Goal: Task Accomplishment & Management: Manage account settings

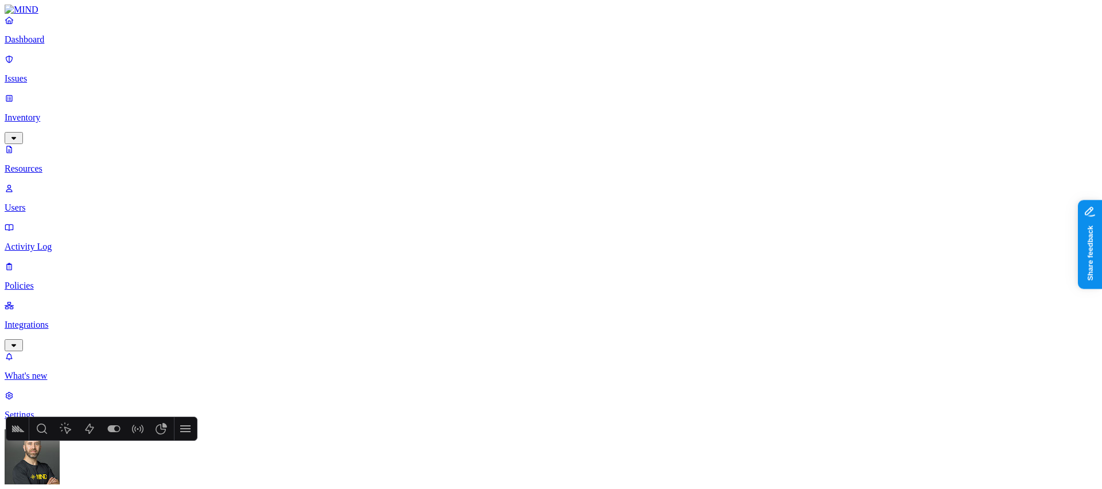
click at [45, 45] on p "Dashboard" at bounding box center [551, 39] width 1093 height 10
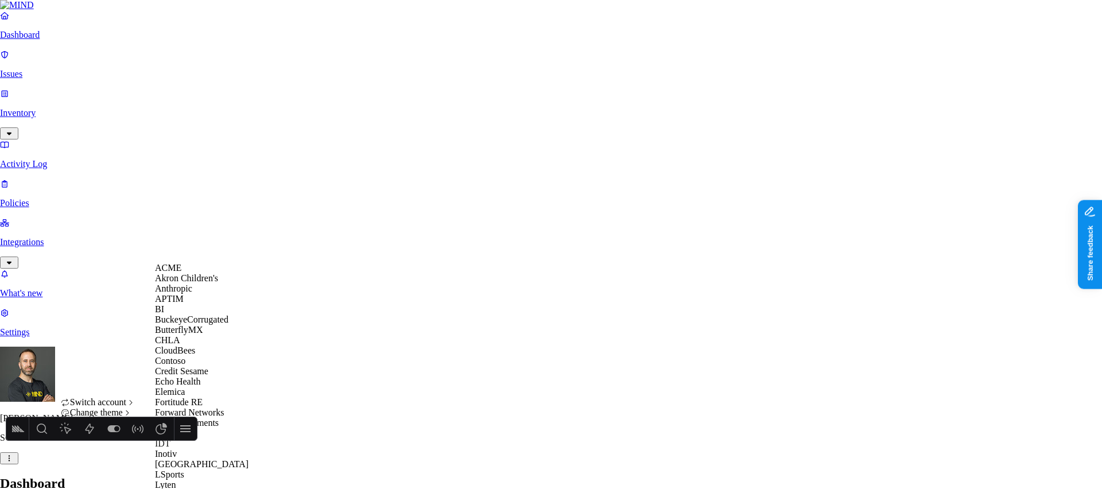
click at [193, 273] on div "ACME" at bounding box center [210, 268] width 111 height 10
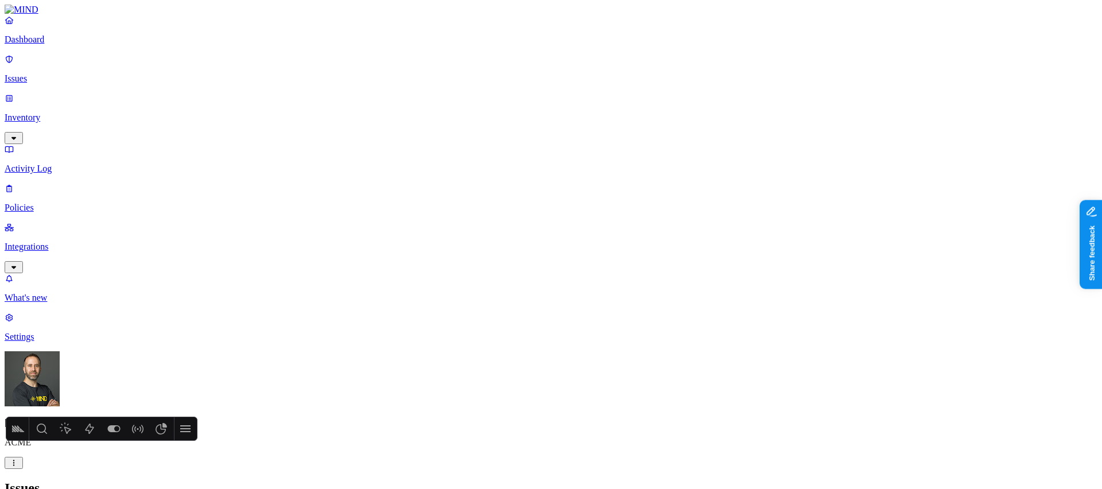
click at [46, 45] on p "Dashboard" at bounding box center [551, 39] width 1093 height 10
click at [63, 73] on p "Issues" at bounding box center [551, 78] width 1093 height 10
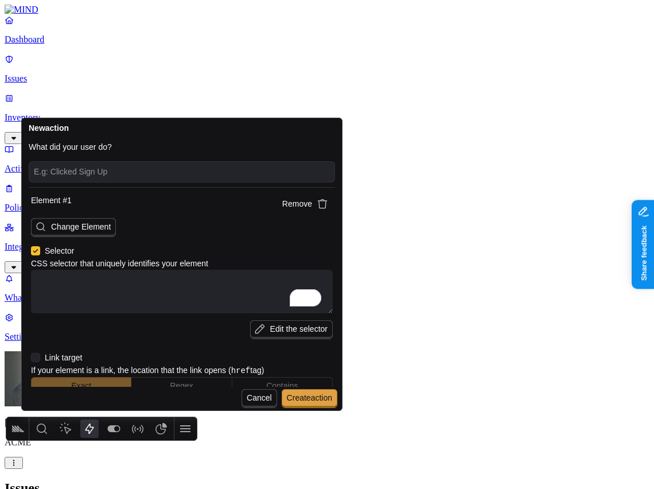
click at [134, 286] on textarea "To enrich screen reader interactions, please activate Accessibility in Grammarl…" at bounding box center [182, 292] width 302 height 44
click at [317, 205] on icon "button" at bounding box center [322, 203] width 11 height 11
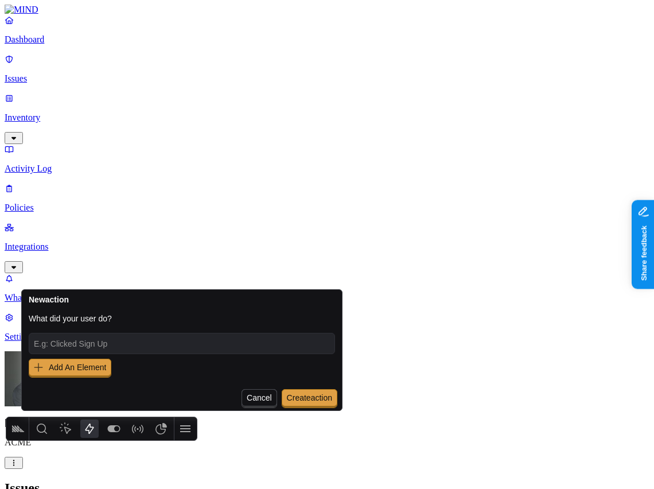
click at [102, 368] on span "Add An Element" at bounding box center [77, 367] width 57 height 9
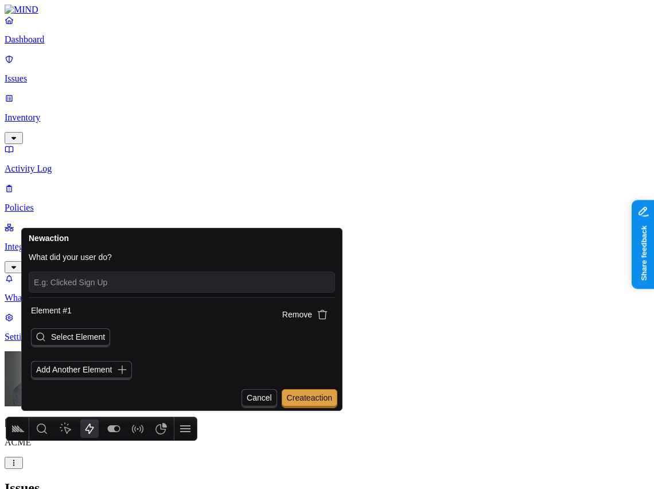
click at [83, 336] on span "Select Element" at bounding box center [78, 336] width 54 height 9
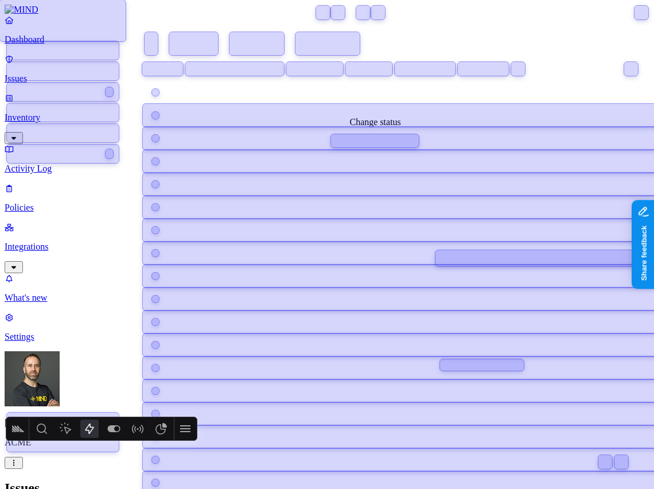
click at [368, 139] on div at bounding box center [467, 138] width 649 height 23
type textarea "x"
type textarea "[data-testid="row-1"]"
type input "https://app.mind.io/issues"
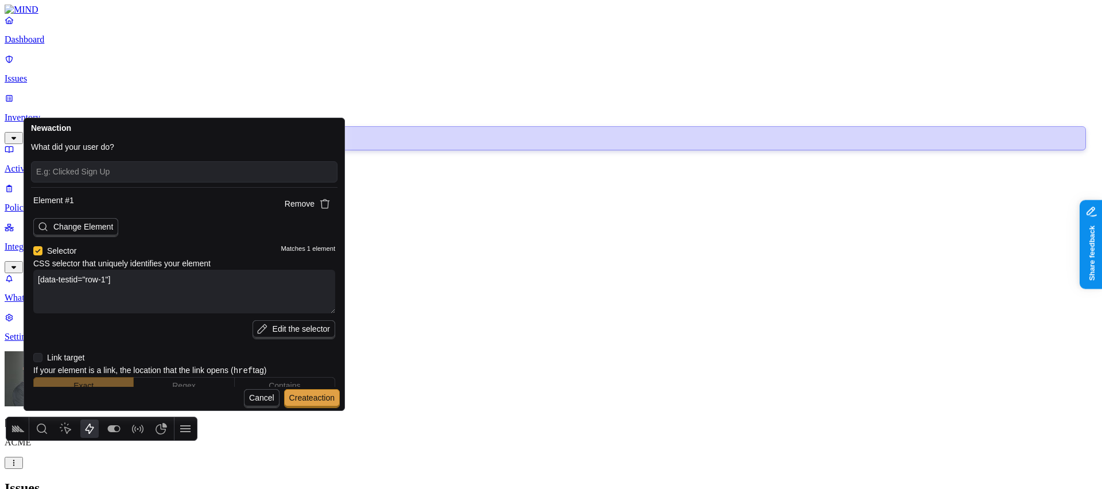
type textarea "x"
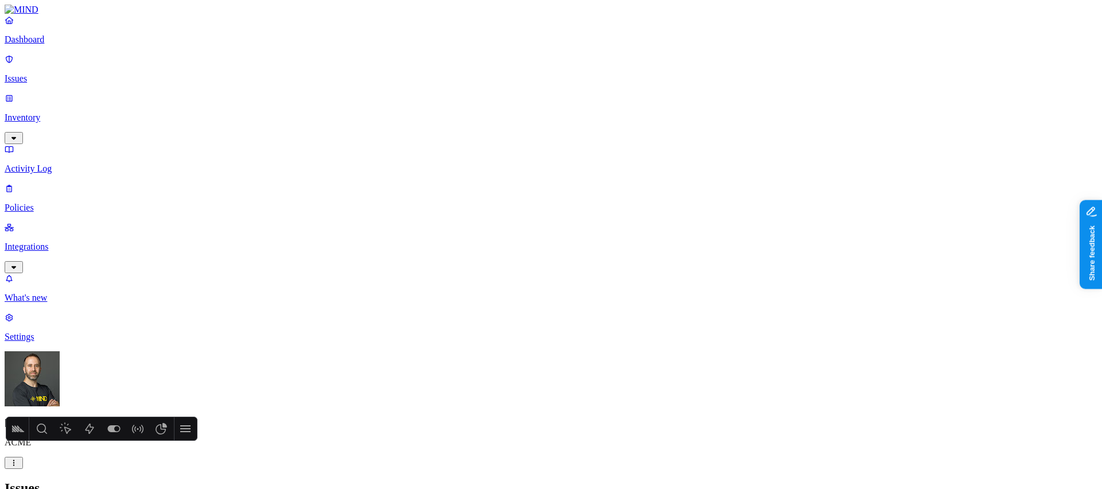
click at [91, 427] on icon "Actions" at bounding box center [90, 429] width 9 height 10
type textarea "x"
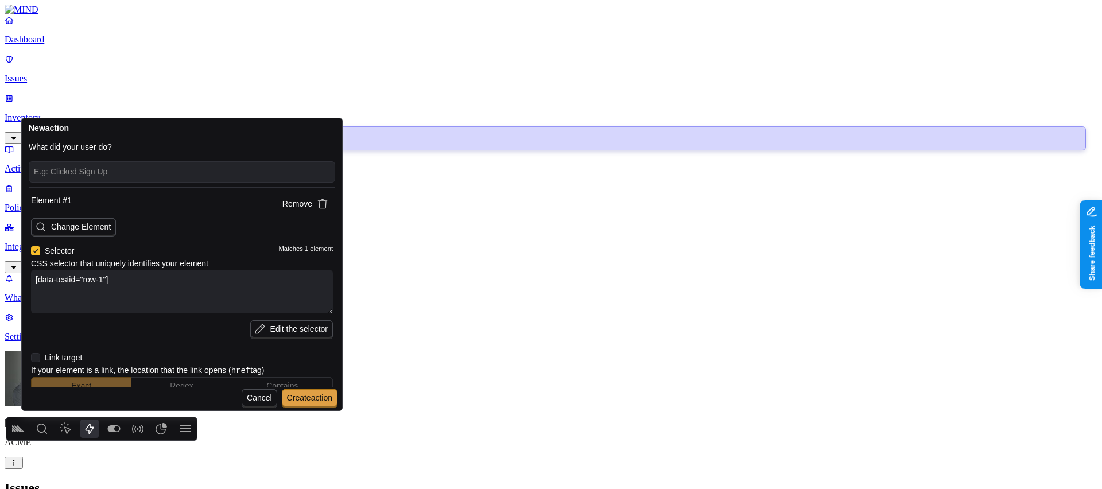
click at [318, 205] on icon "button" at bounding box center [323, 204] width 10 height 10
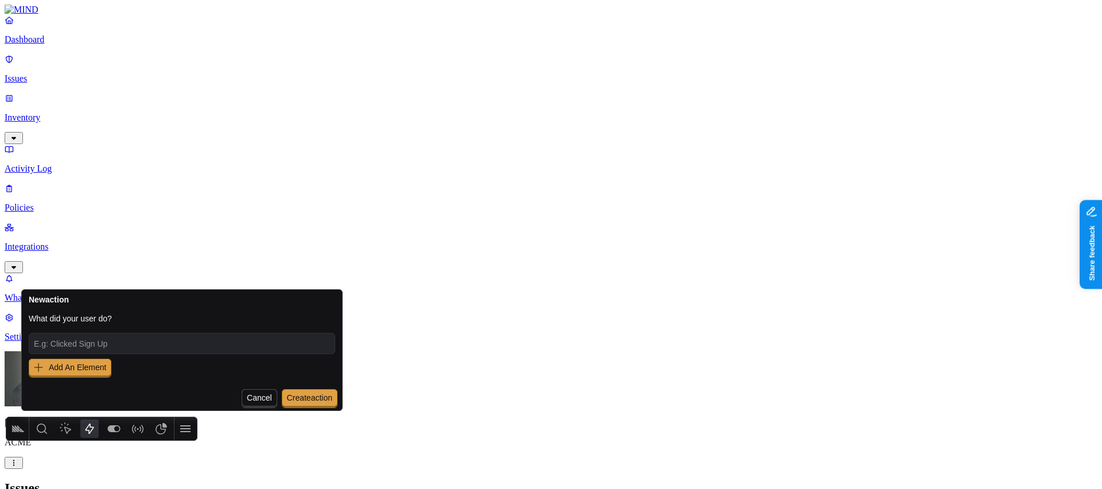
click at [88, 429] on icon "Actions" at bounding box center [90, 429] width 14 height 14
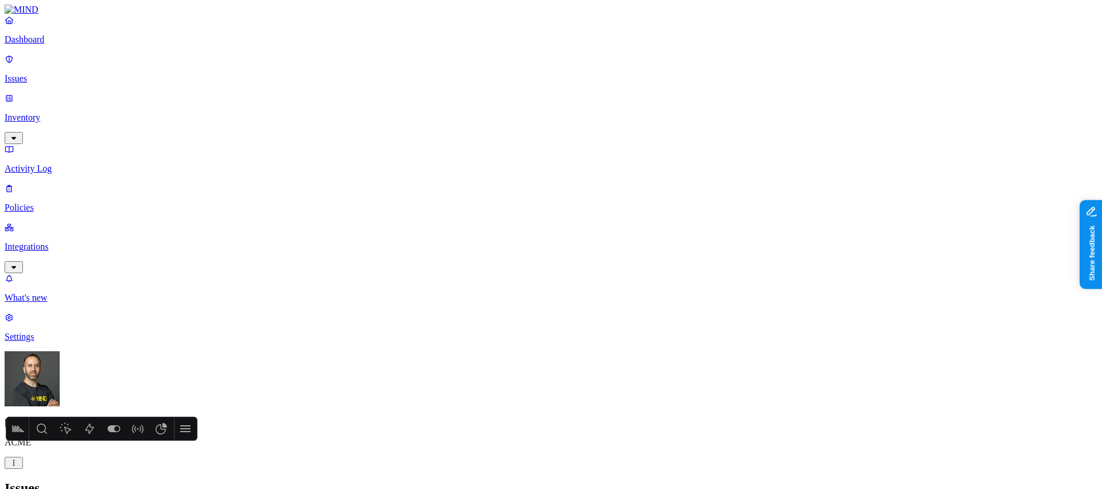
click at [88, 429] on icon "Actions" at bounding box center [90, 429] width 14 height 14
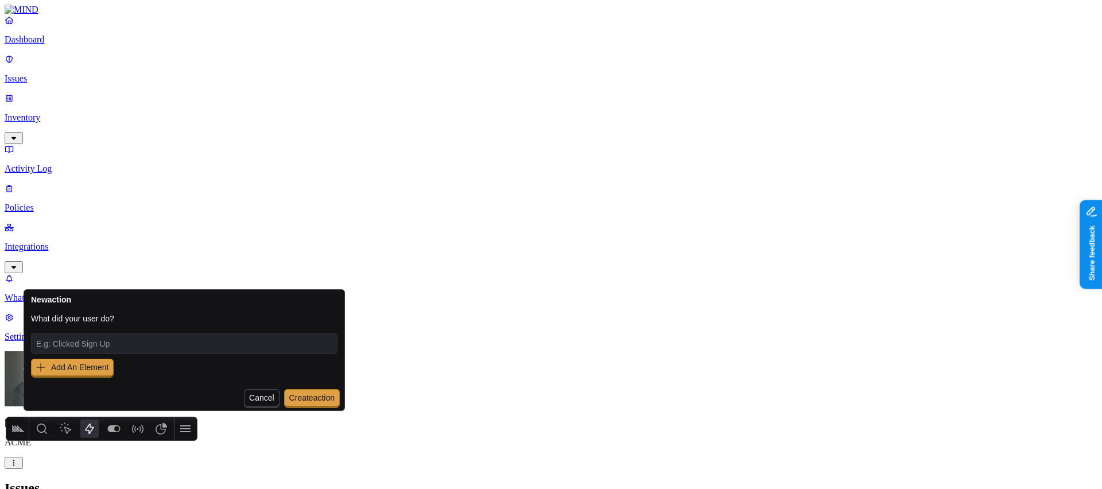
click at [100, 366] on span "Add An Element" at bounding box center [79, 367] width 57 height 9
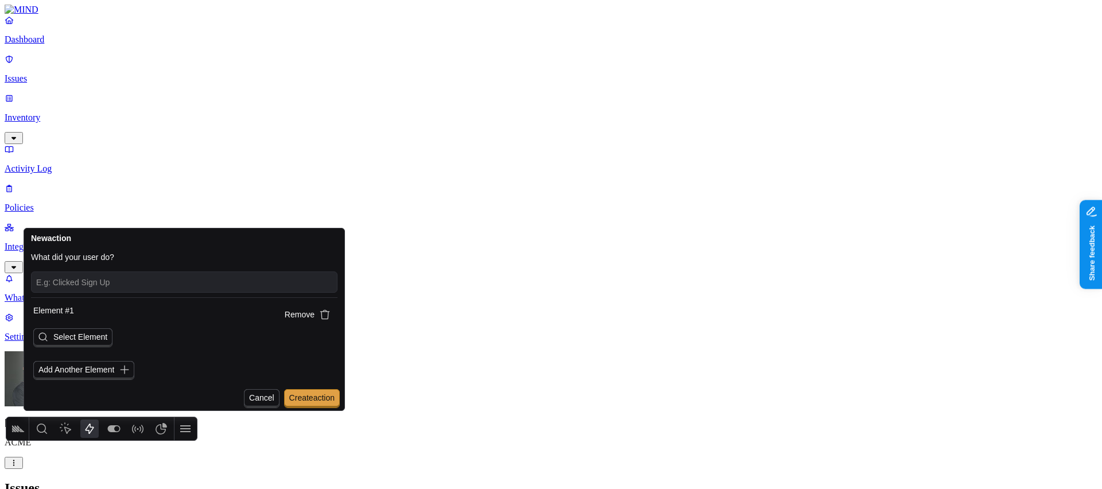
click at [97, 341] on span "Select Element" at bounding box center [80, 336] width 54 height 9
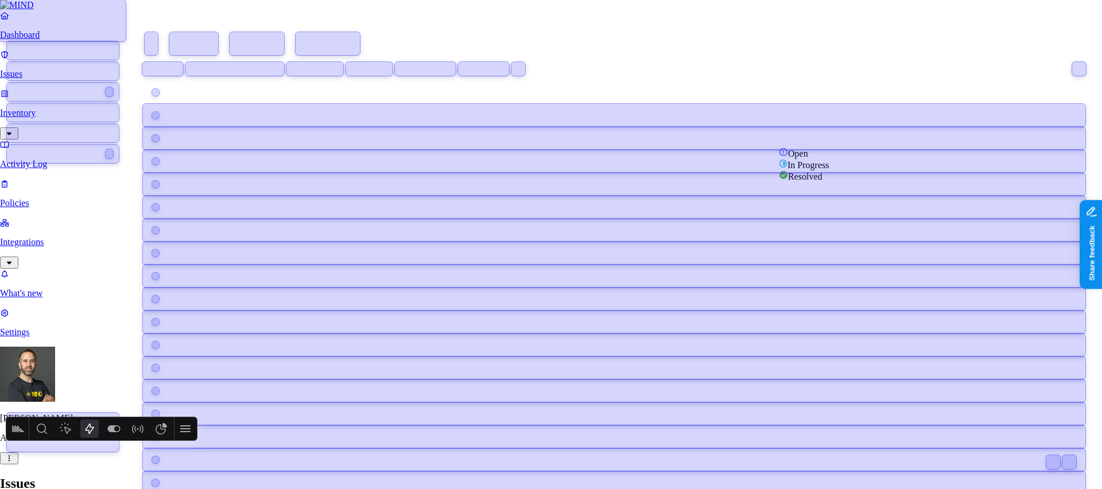
click at [654, 162] on div at bounding box center [614, 161] width 942 height 23
type textarea "x"
type textarea "[data-testid="row-2"]"
type input "https://app.mind.io/issues"
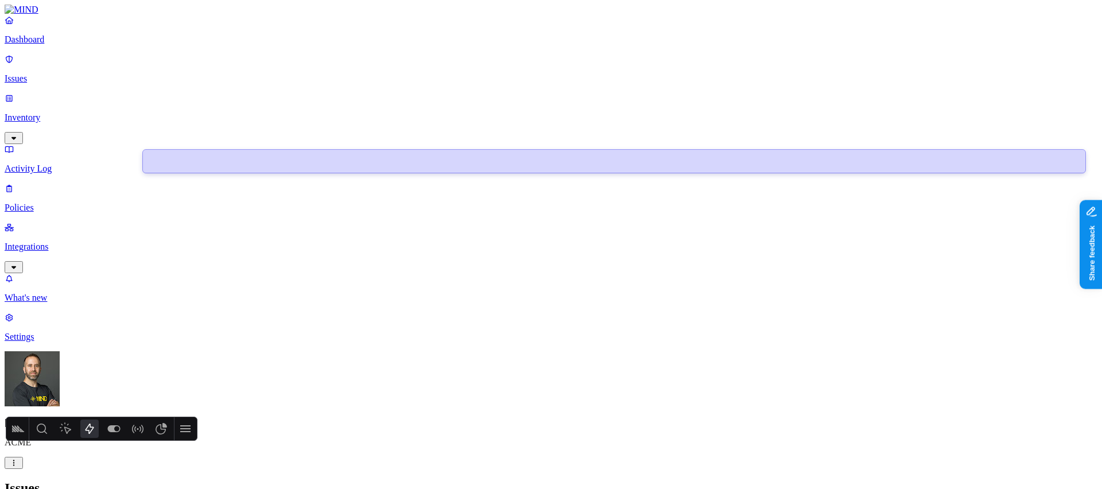
type textarea "x"
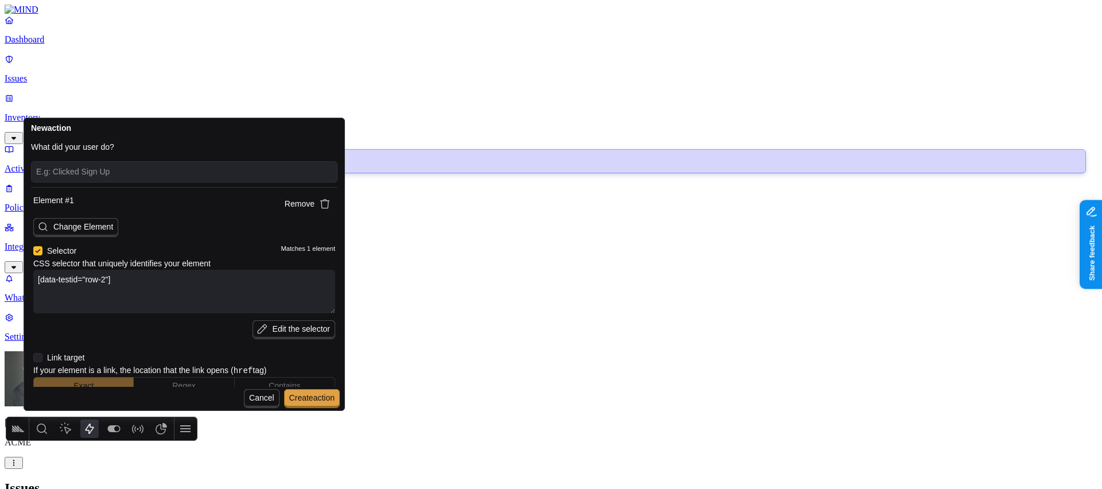
click at [319, 206] on icon "button" at bounding box center [324, 203] width 11 height 11
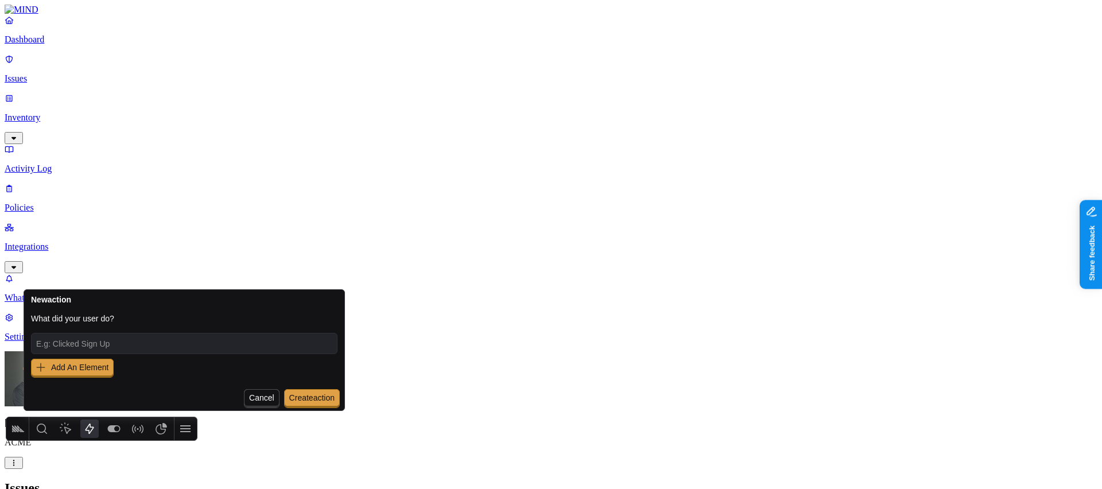
click at [73, 368] on span "Add An Element" at bounding box center [79, 367] width 57 height 9
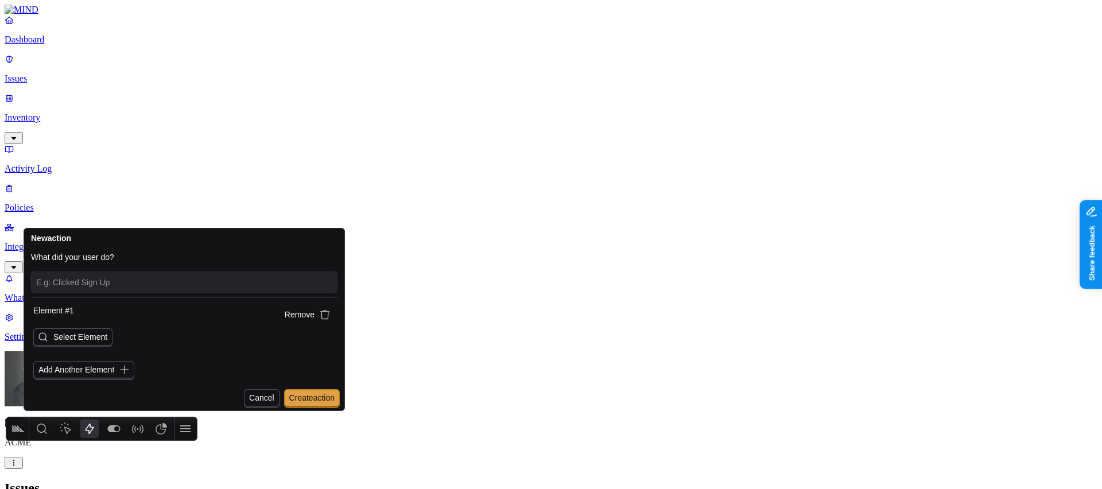
click at [81, 338] on span "Select Element" at bounding box center [80, 336] width 54 height 9
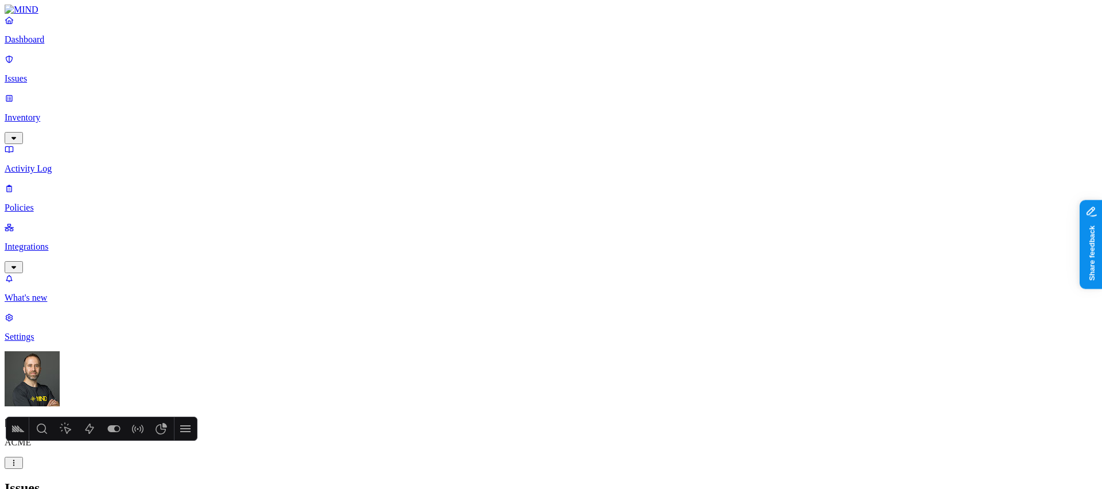
click at [92, 433] on icon "Actions" at bounding box center [90, 429] width 14 height 14
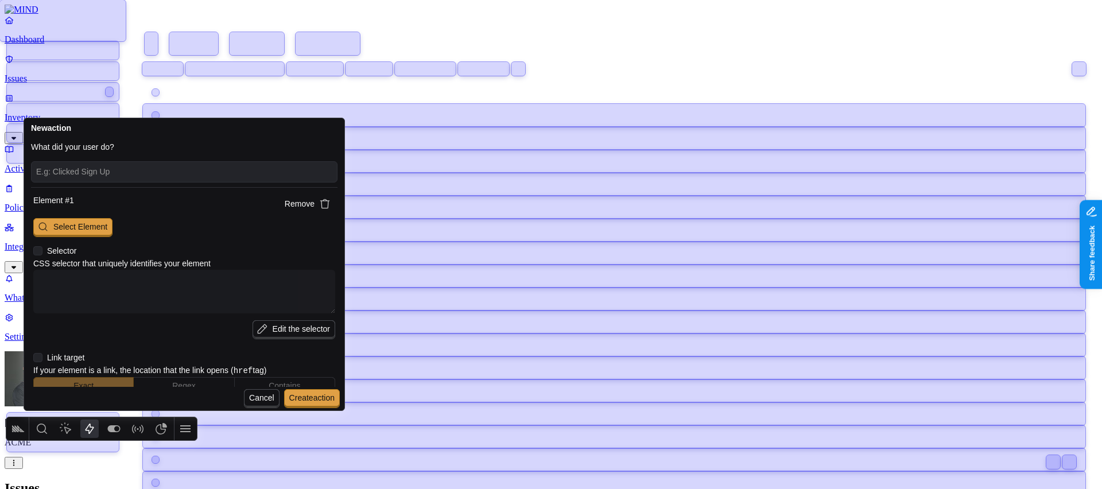
click at [324, 201] on icon "button" at bounding box center [325, 204] width 10 height 10
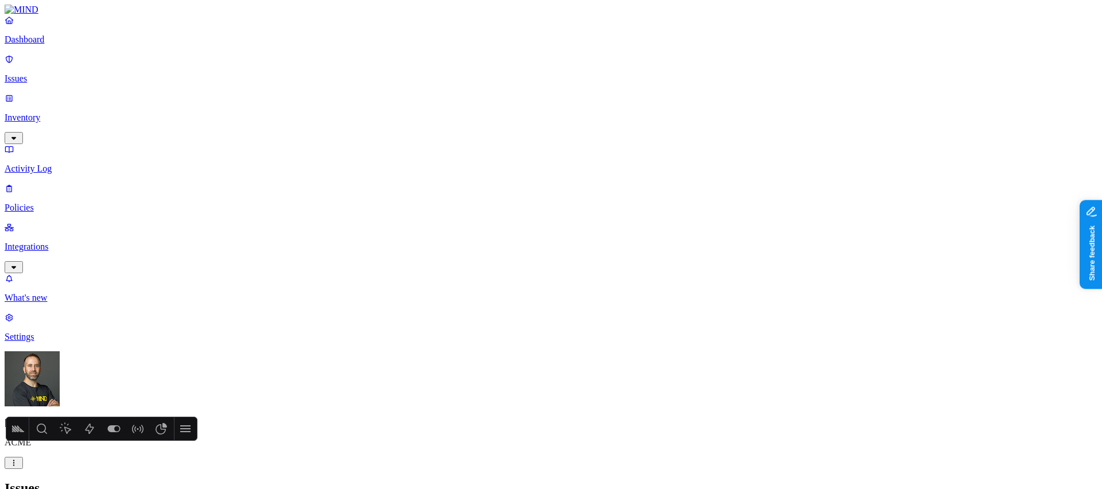
click at [92, 428] on icon "Actions" at bounding box center [90, 429] width 9 height 10
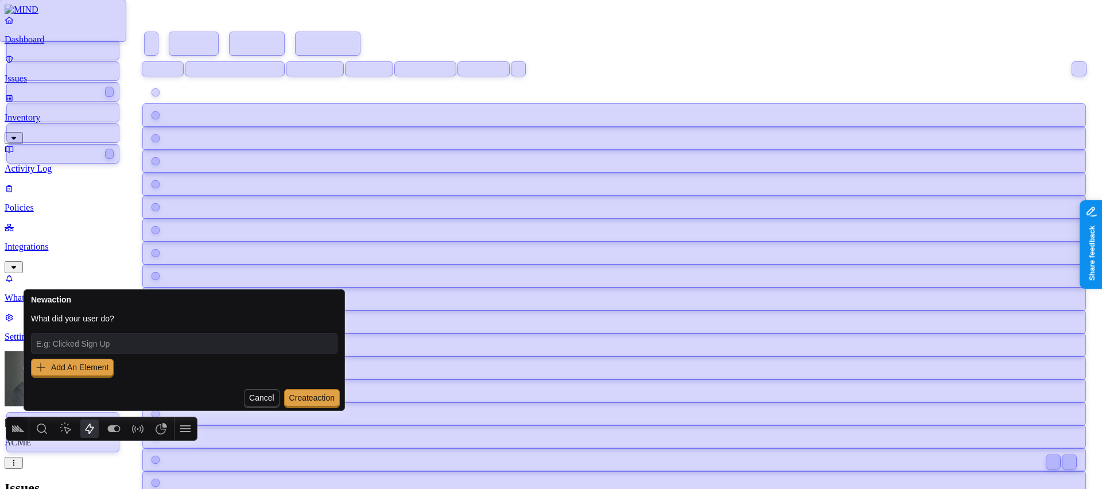
click at [255, 399] on span "Cancel" at bounding box center [261, 397] width 25 height 9
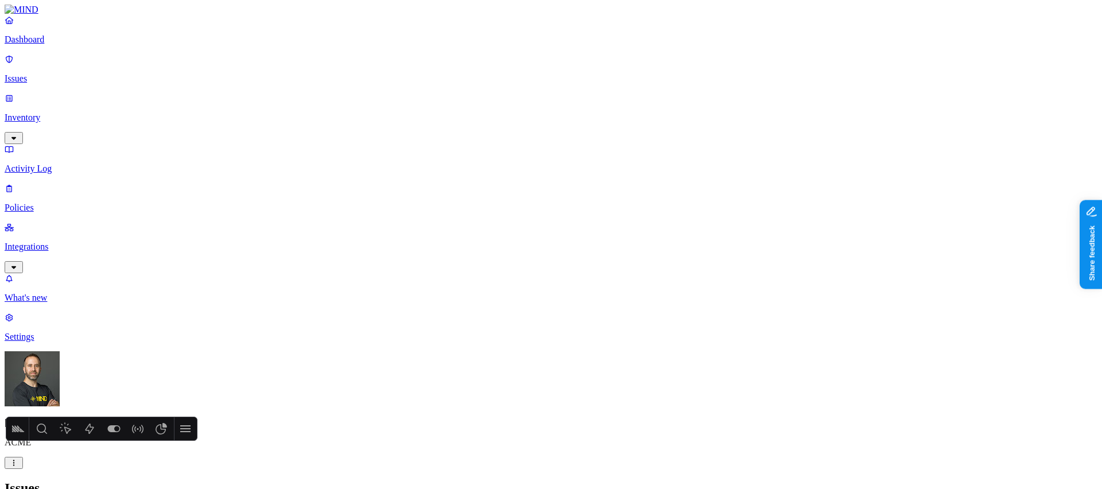
click at [89, 425] on icon "Actions" at bounding box center [90, 429] width 9 height 10
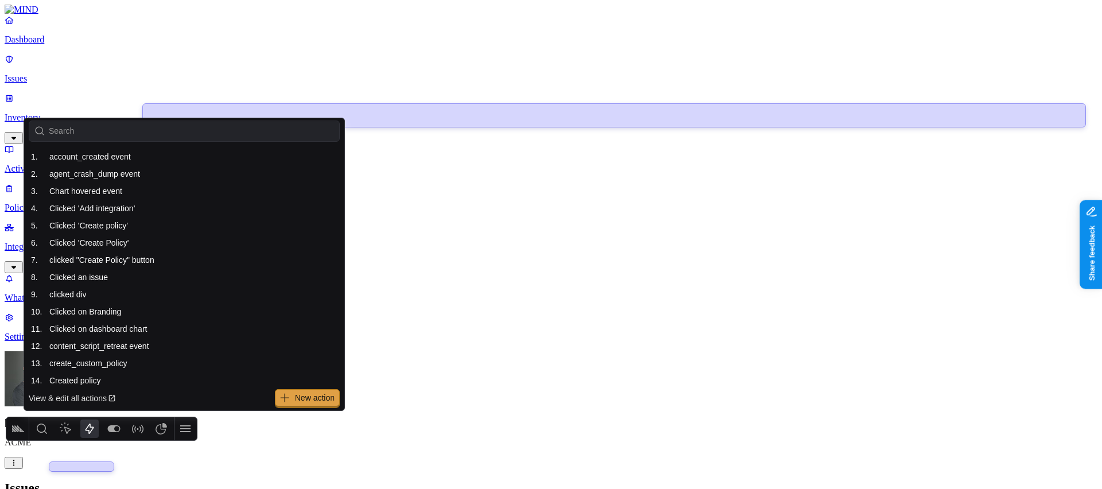
click at [301, 399] on span "New action" at bounding box center [315, 397] width 40 height 9
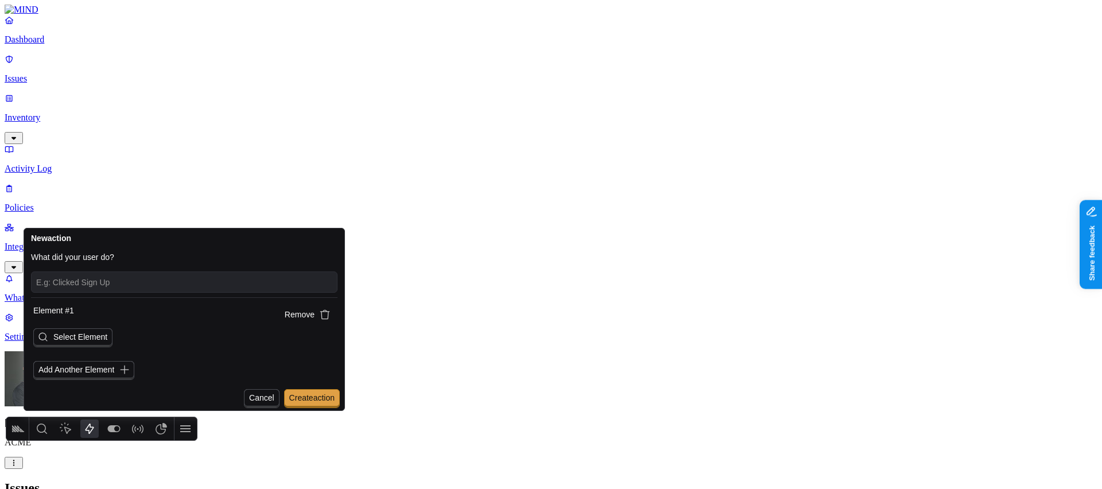
click at [78, 341] on span "Select Element" at bounding box center [80, 336] width 54 height 9
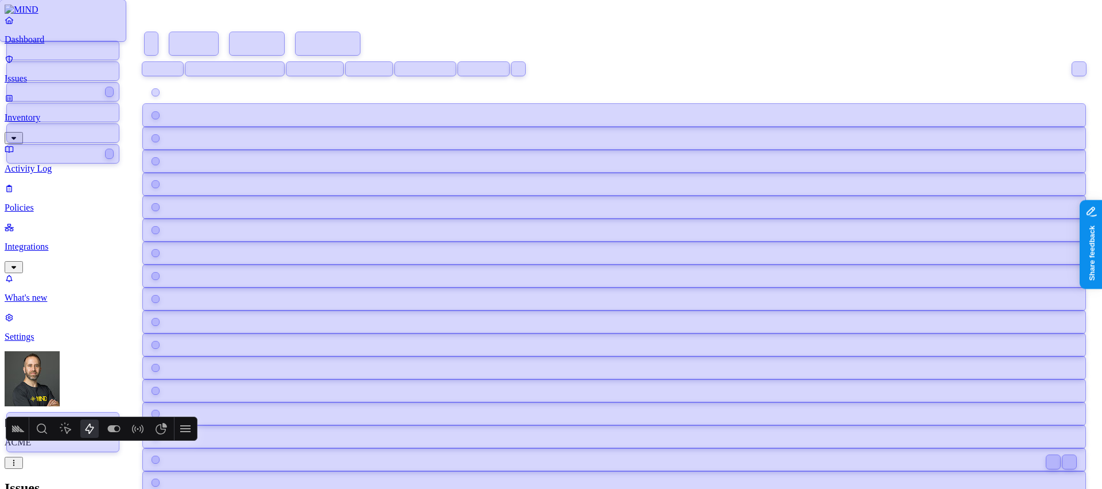
scroll to position [102, 0]
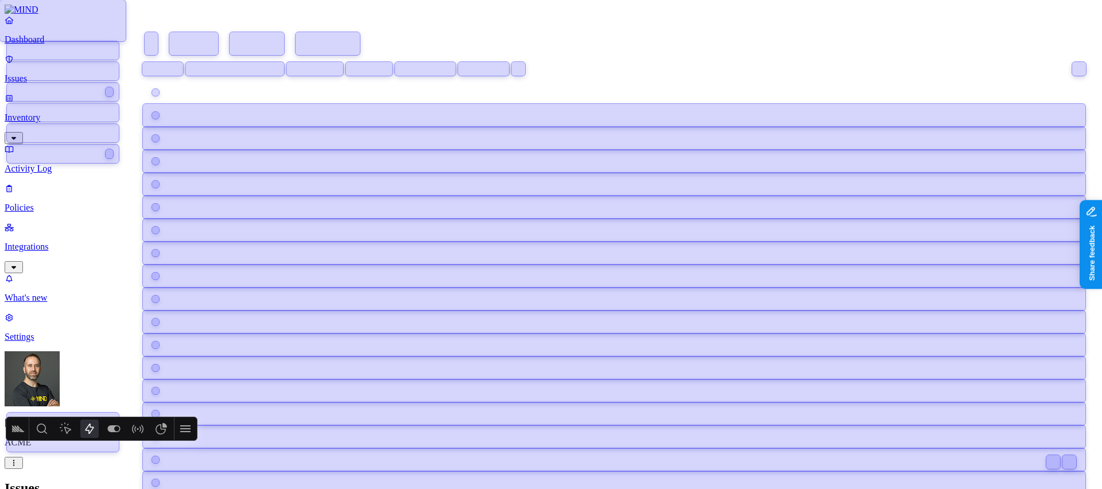
scroll to position [83, 0]
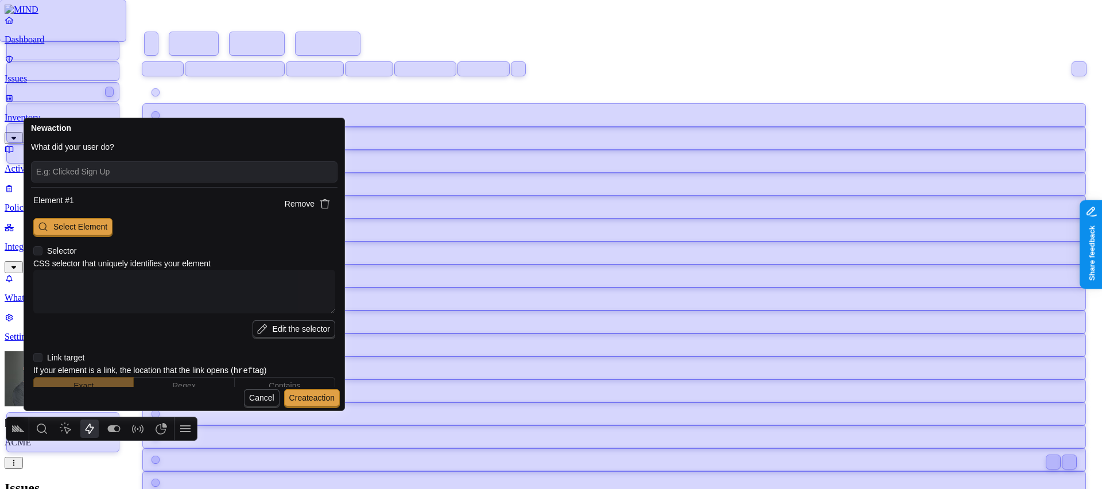
click at [88, 225] on span "Select Element" at bounding box center [80, 226] width 54 height 9
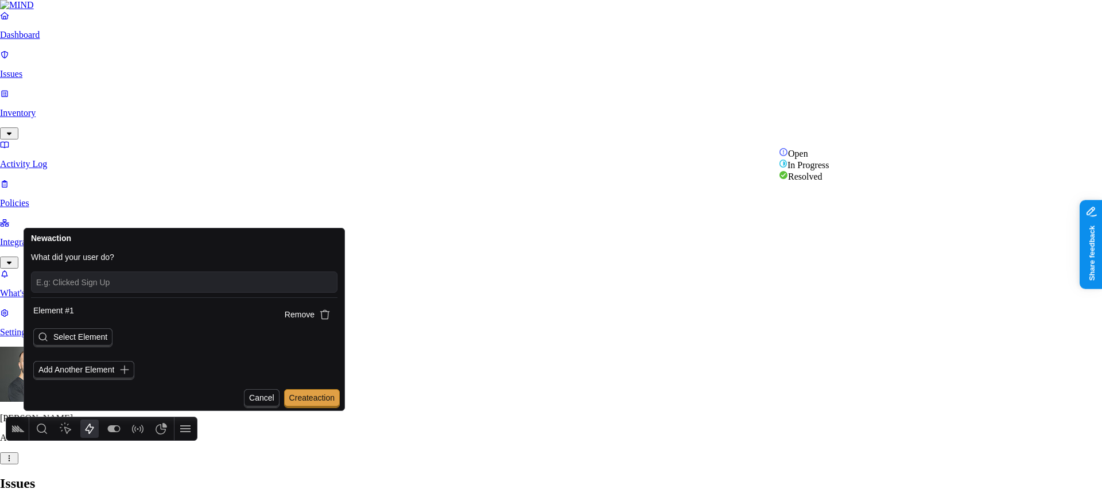
click at [95, 340] on span "Select Element" at bounding box center [80, 336] width 54 height 9
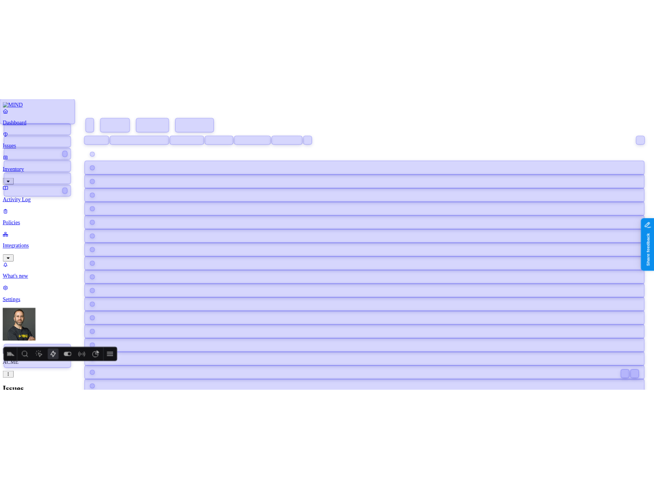
scroll to position [86, 0]
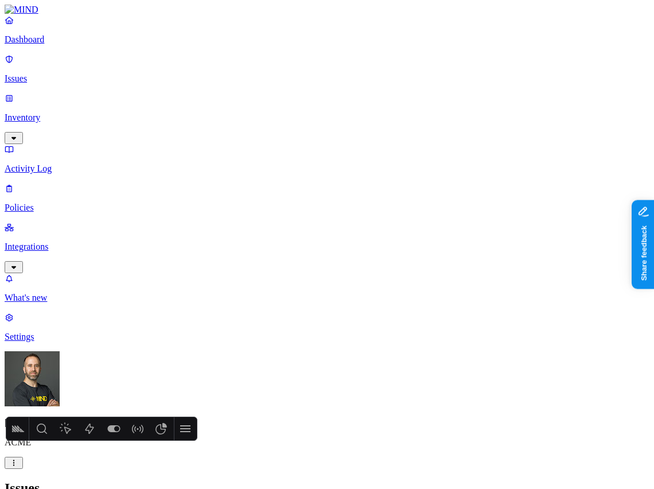
click at [94, 429] on icon "Actions" at bounding box center [90, 429] width 14 height 14
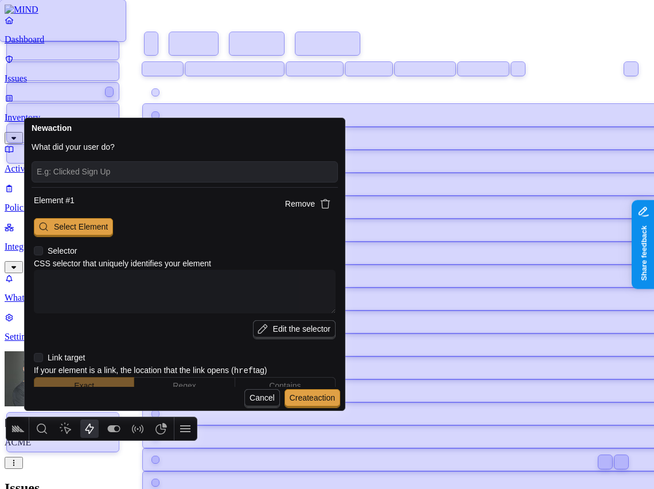
click at [89, 281] on textarea at bounding box center [185, 292] width 302 height 44
type textarea "x"
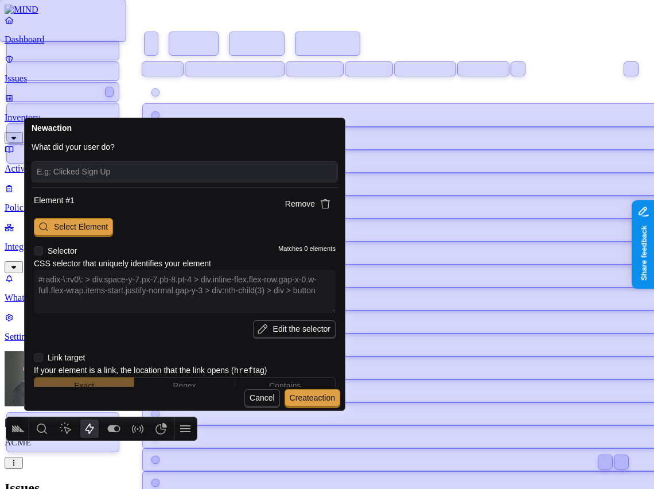
click at [108, 304] on textarea "#radix-\:rv0\: > div.space-y-7.px-7.pb-8.pt-4 > div.inline-flex.flex-row.gap-x-…" at bounding box center [185, 292] width 302 height 44
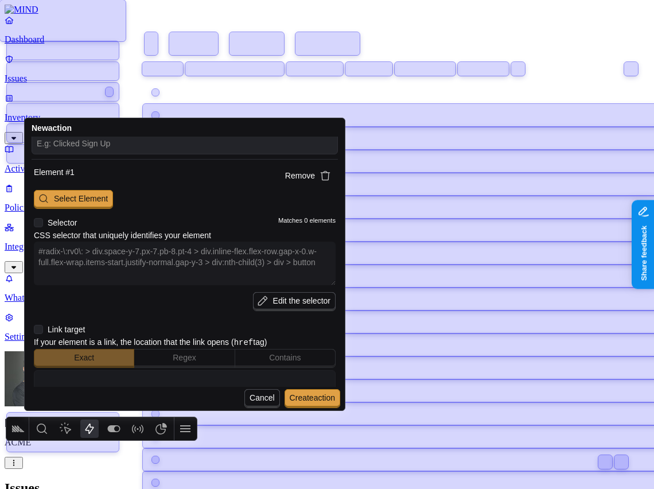
type textarea "#radix-\:rv0\: > div.space-y-7.px-7.pb-8.pt-4 > div.inline-flex.flex-row.gap-x-…"
click at [38, 223] on icon at bounding box center [38, 222] width 9 height 9
click at [34, 223] on input "checkbox" at bounding box center [34, 223] width 0 height 0
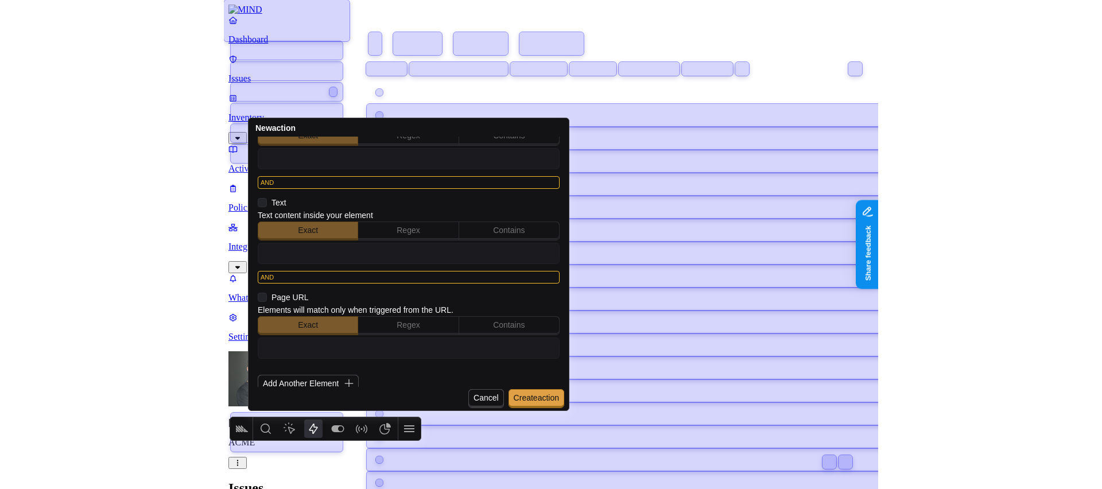
scroll to position [252, 0]
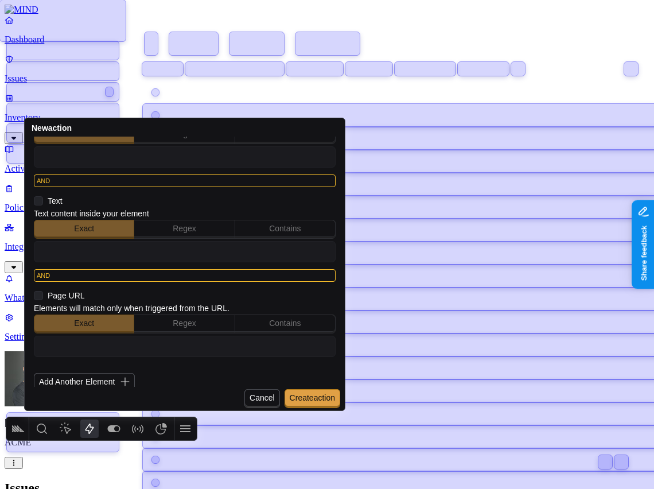
click at [40, 297] on icon at bounding box center [38, 295] width 9 height 9
click at [34, 296] on input "checkbox" at bounding box center [34, 296] width 0 height 0
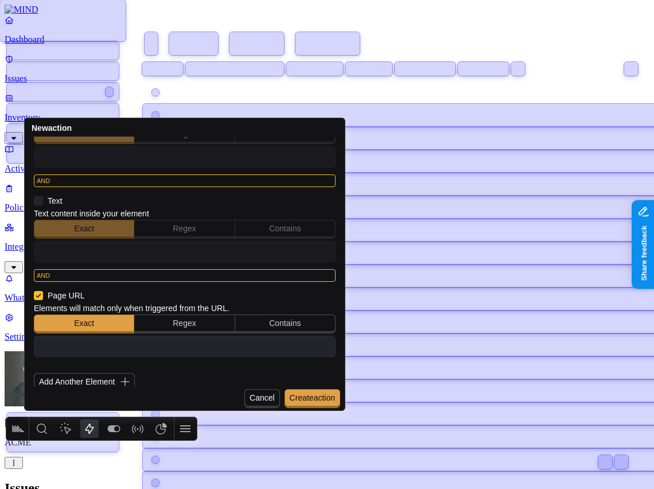
click at [275, 316] on span "Contains" at bounding box center [285, 323] width 101 height 19
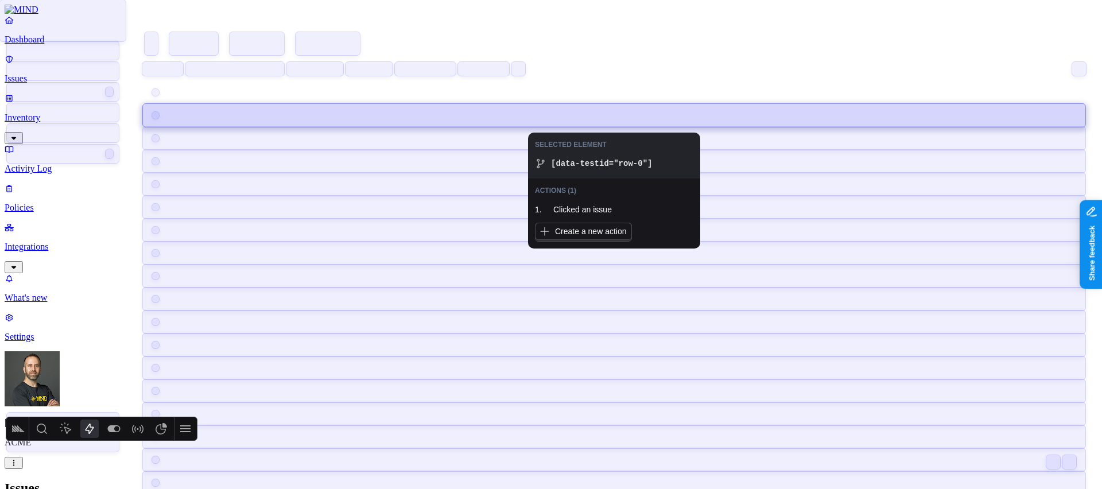
click at [626, 110] on div at bounding box center [614, 115] width 942 height 23
type textarea "x"
type textarea "[data-testid="row-0"]"
type input "https://app.mind.io/issues"
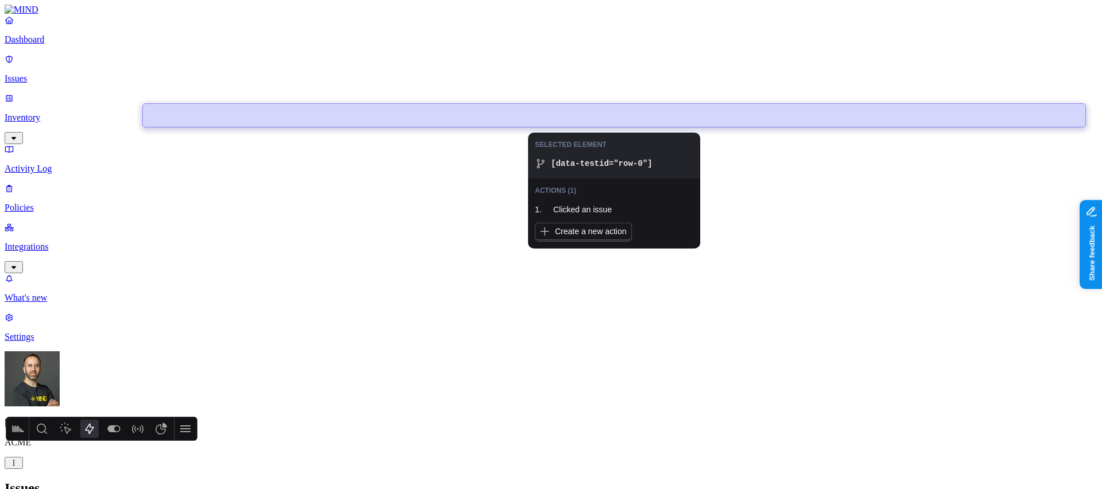
click at [623, 113] on div at bounding box center [614, 115] width 942 height 23
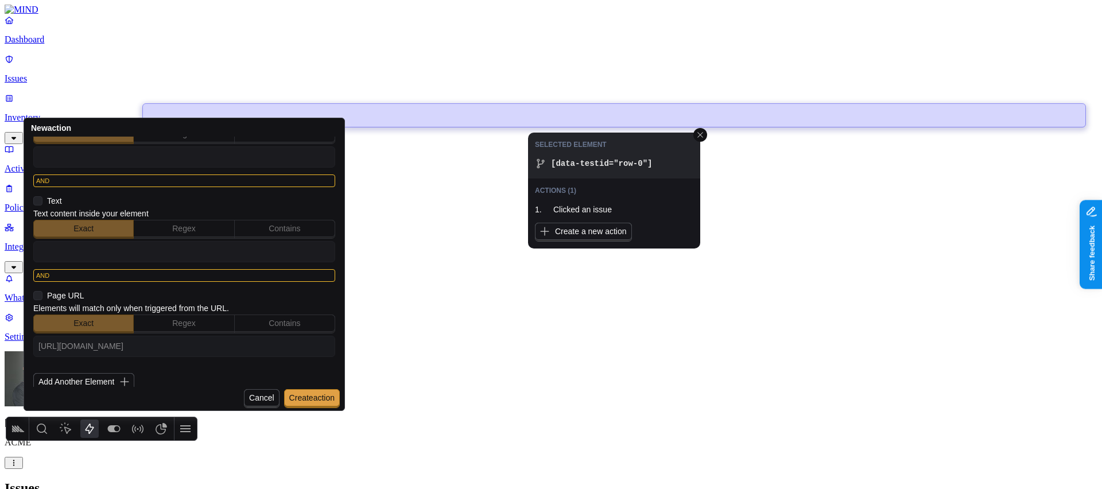
click at [86, 429] on icon "Actions" at bounding box center [90, 429] width 9 height 10
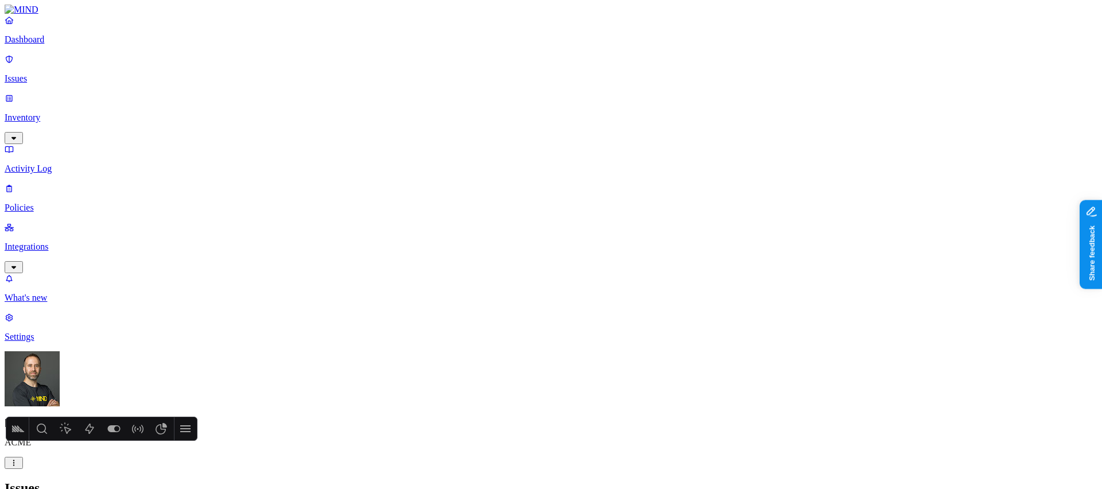
click at [91, 429] on icon "Actions" at bounding box center [90, 429] width 14 height 14
type textarea "x"
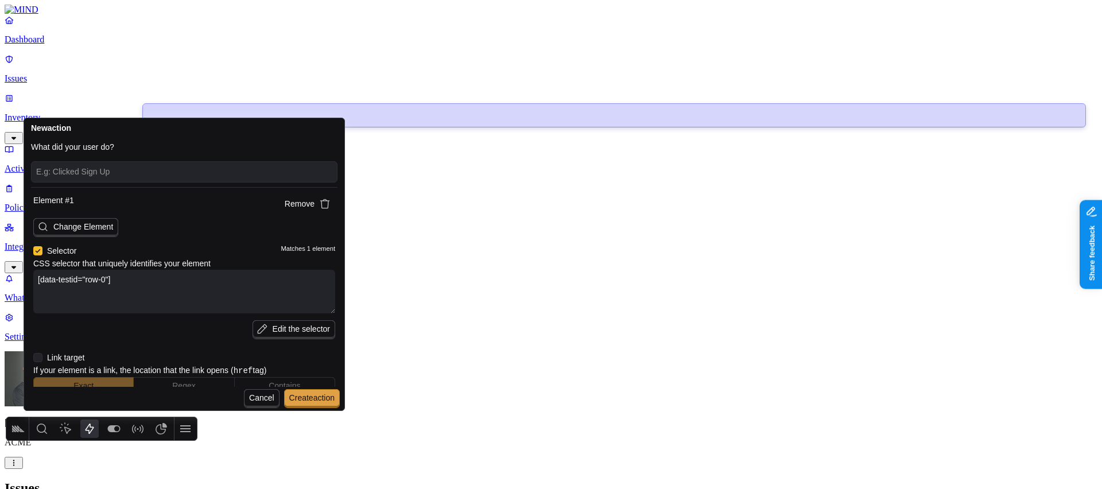
click at [177, 285] on textarea "[data-testid="row-0"]" at bounding box center [184, 292] width 302 height 44
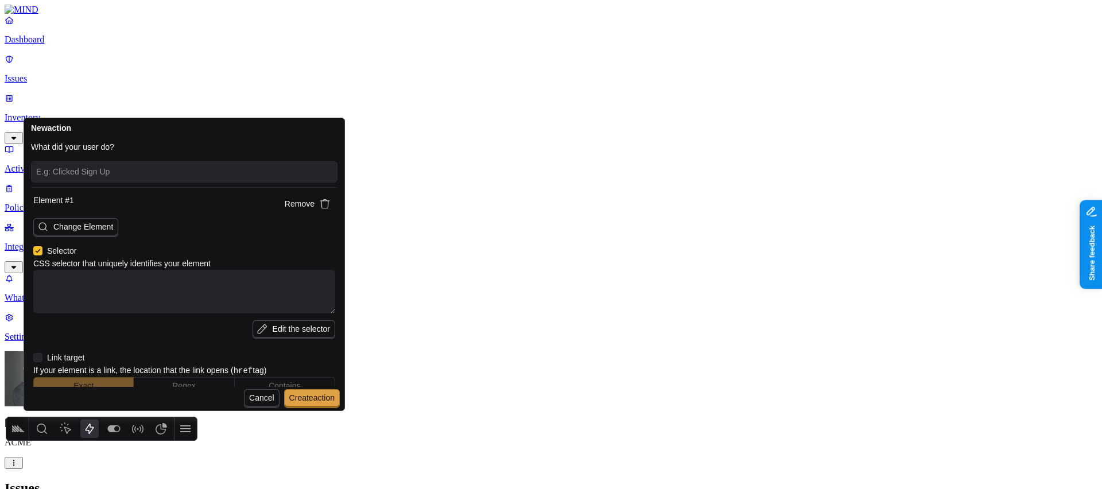
click at [257, 397] on span "Cancel" at bounding box center [261, 397] width 25 height 9
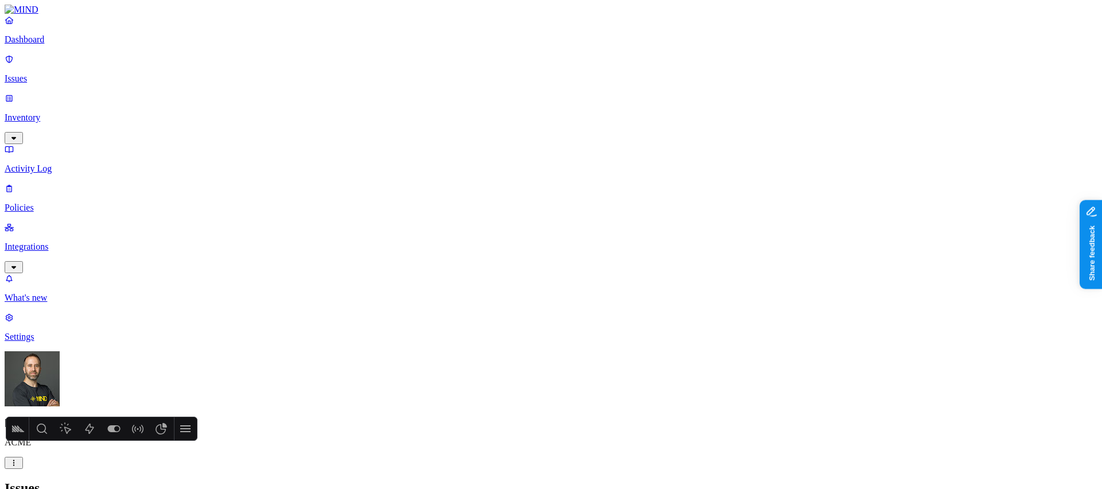
click at [86, 428] on icon "Actions" at bounding box center [90, 429] width 14 height 14
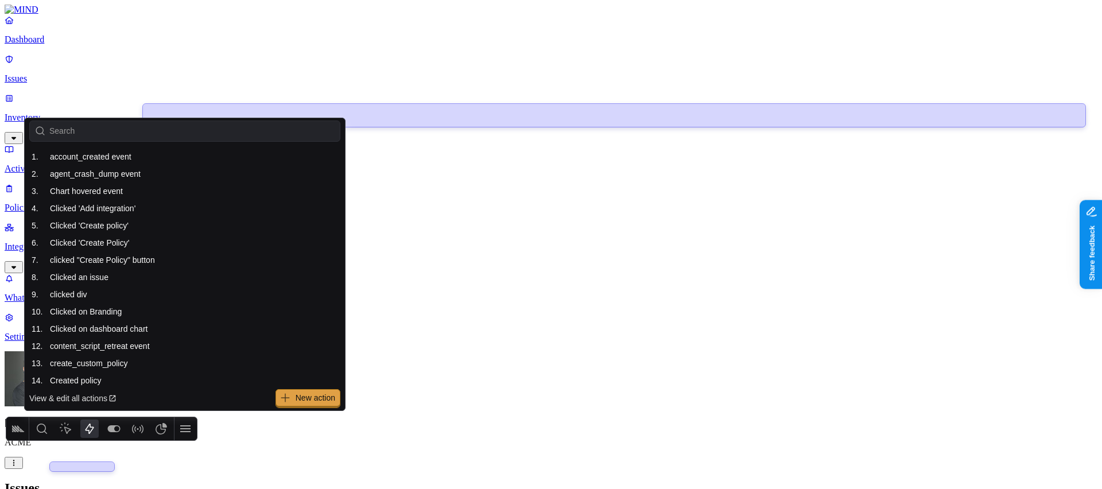
click at [291, 395] on span "New action" at bounding box center [307, 398] width 65 height 19
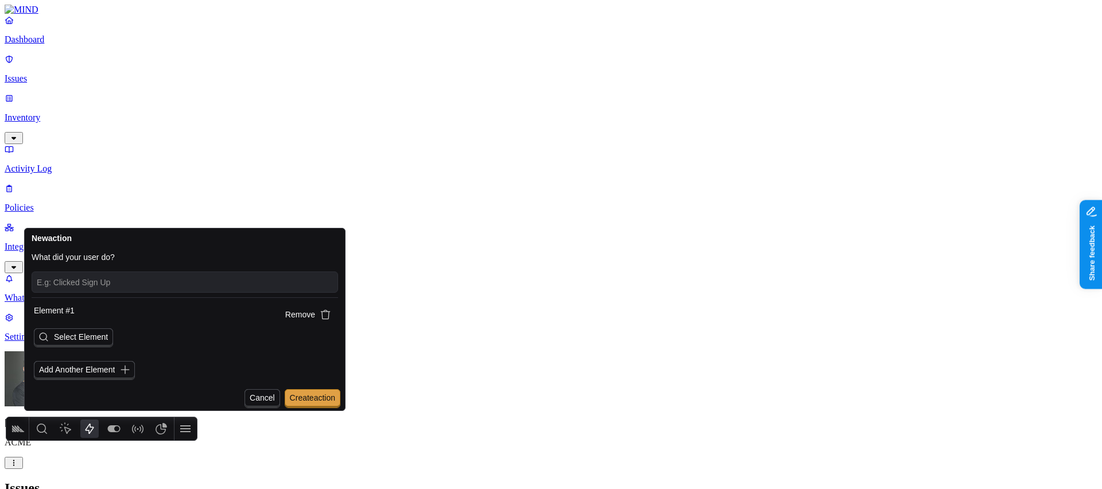
click at [101, 340] on span "Select Element" at bounding box center [81, 336] width 54 height 9
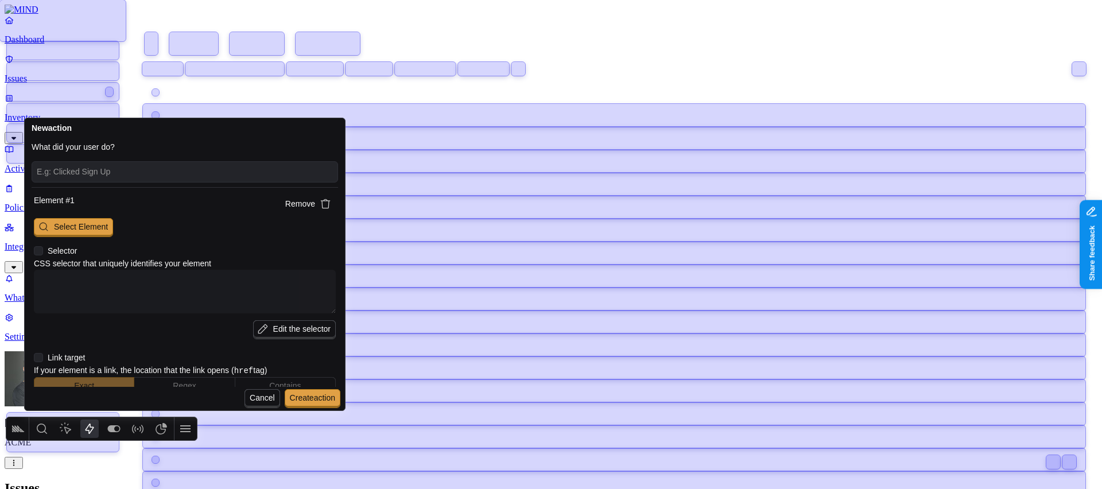
click at [81, 285] on textarea at bounding box center [185, 292] width 302 height 44
type textarea "x"
type textarea "#radix-\:rv0\: > div.space-y-7.px-7.pb-8.pt-4 > div.inline-flex.flex-row.gap-x-…"
click at [40, 247] on icon at bounding box center [38, 250] width 9 height 9
click at [34, 251] on input "checkbox" at bounding box center [34, 251] width 0 height 0
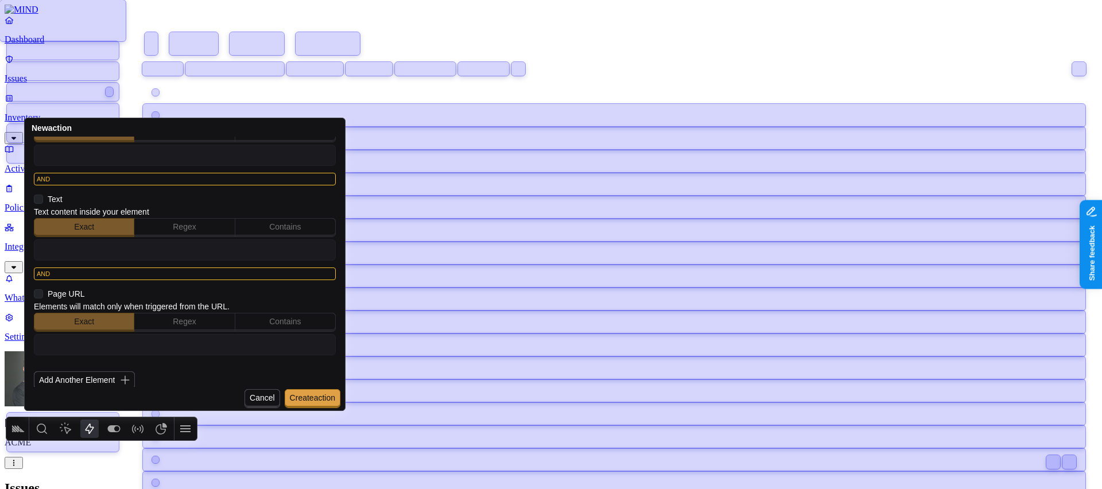
scroll to position [263, 0]
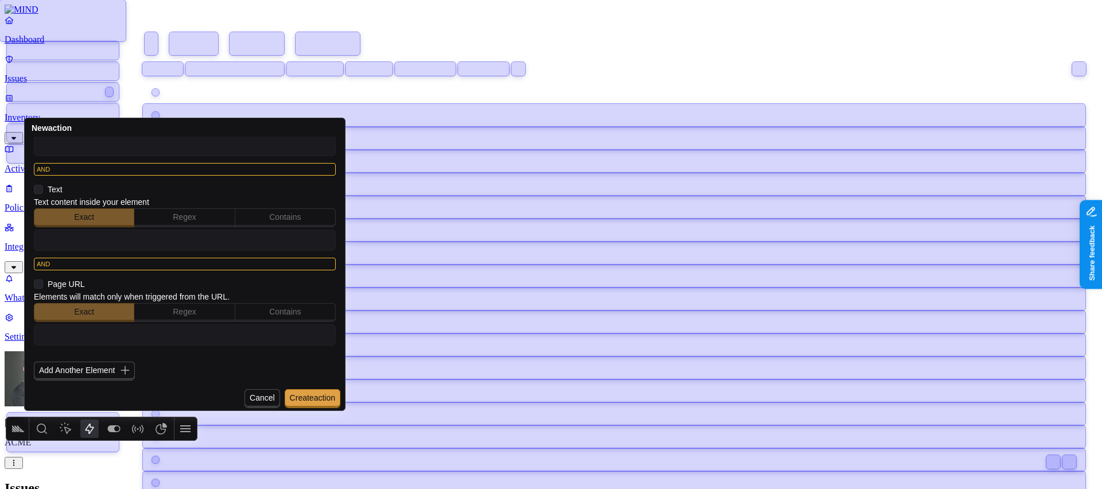
click at [38, 285] on icon at bounding box center [38, 283] width 9 height 9
click at [34, 284] on input "checkbox" at bounding box center [34, 284] width 0 height 0
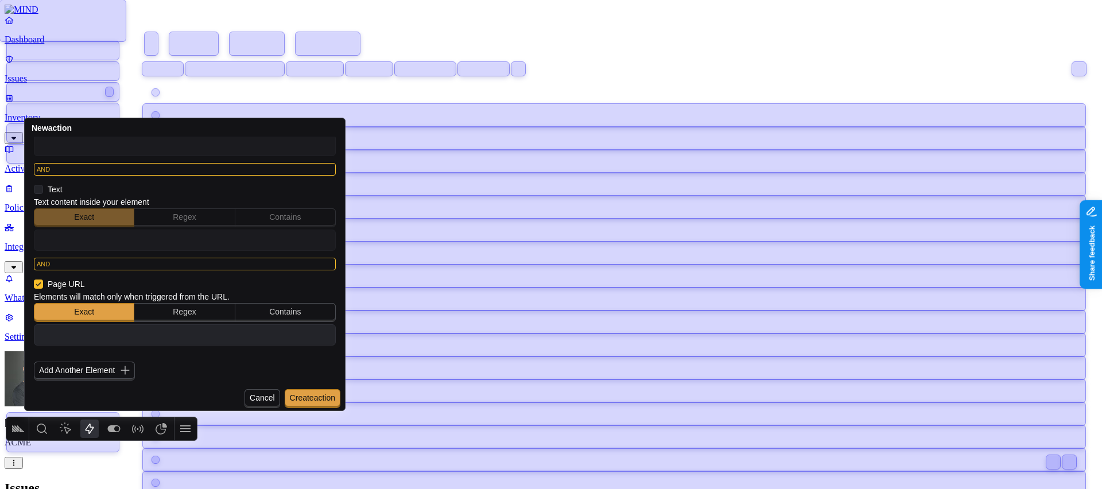
click at [262, 306] on span "Contains" at bounding box center [285, 312] width 101 height 19
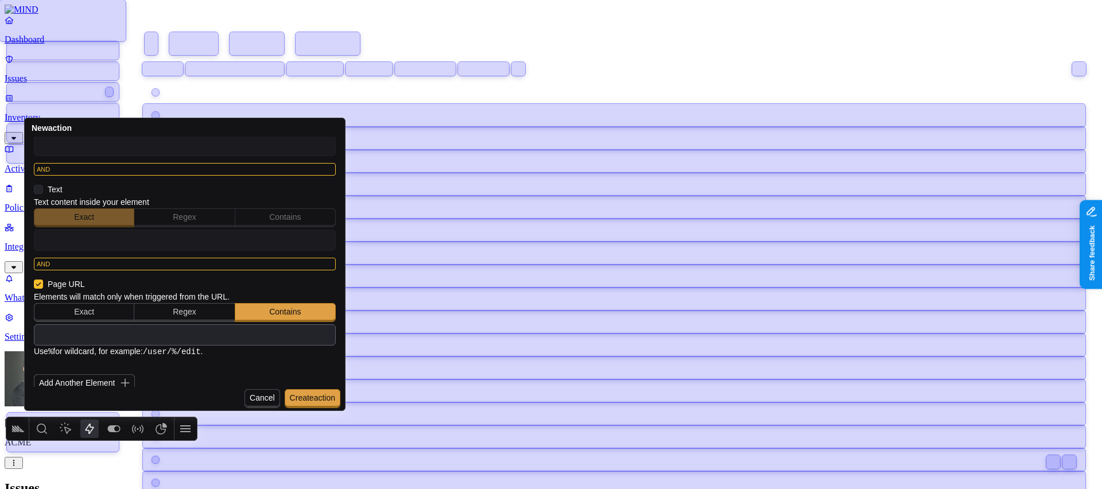
click at [166, 332] on input "text" at bounding box center [185, 334] width 292 height 15
type textarea "x"
type input "%"
type textarea "x"
type input "%dt=issues&d="
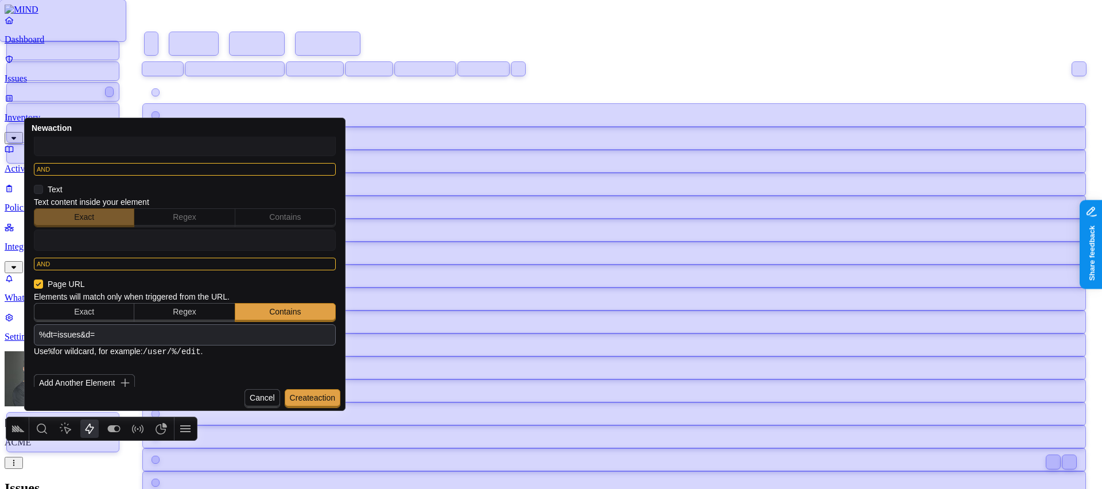
type textarea "x"
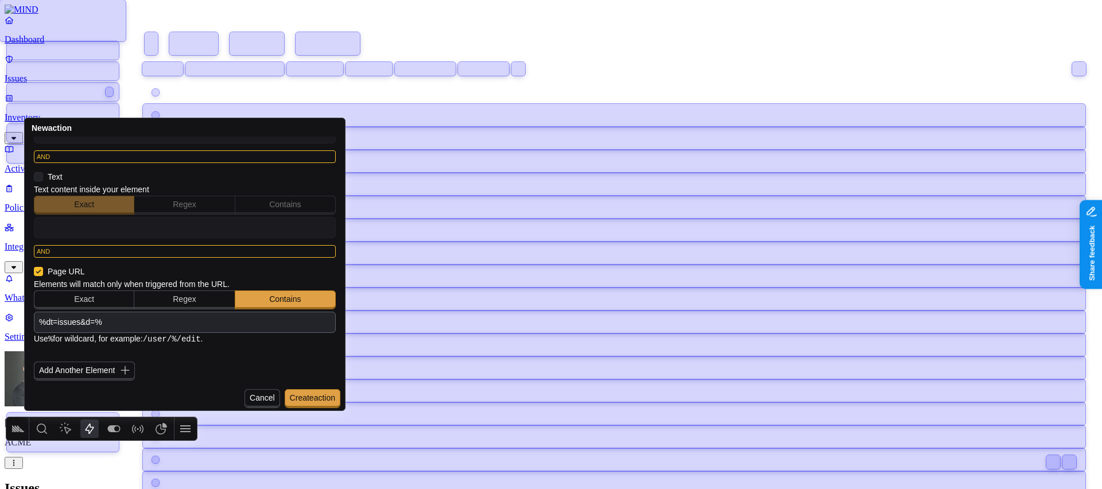
scroll to position [0, 0]
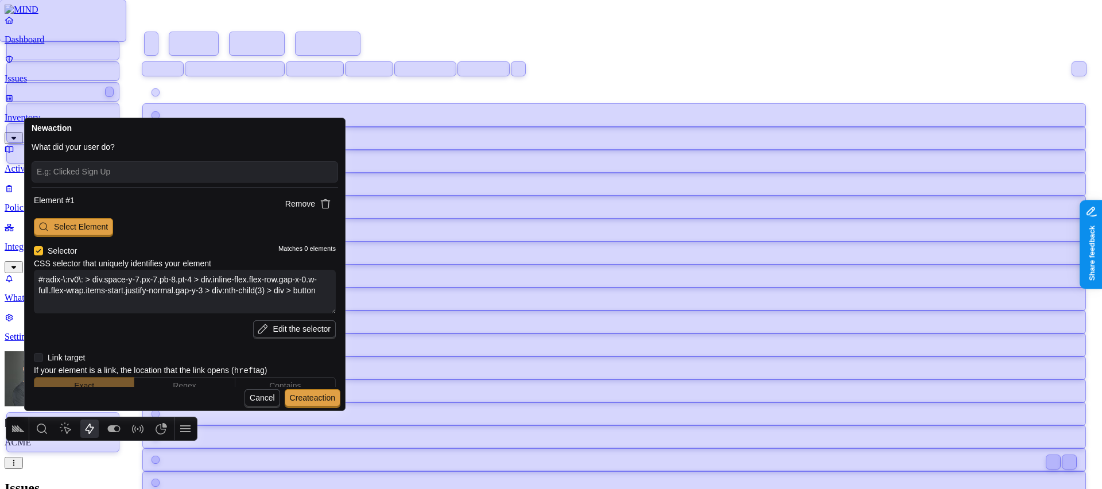
type input "%dt=issues&d=%"
click at [142, 176] on input "text" at bounding box center [185, 171] width 296 height 15
type textarea "x"
type input "I"
type textarea "x"
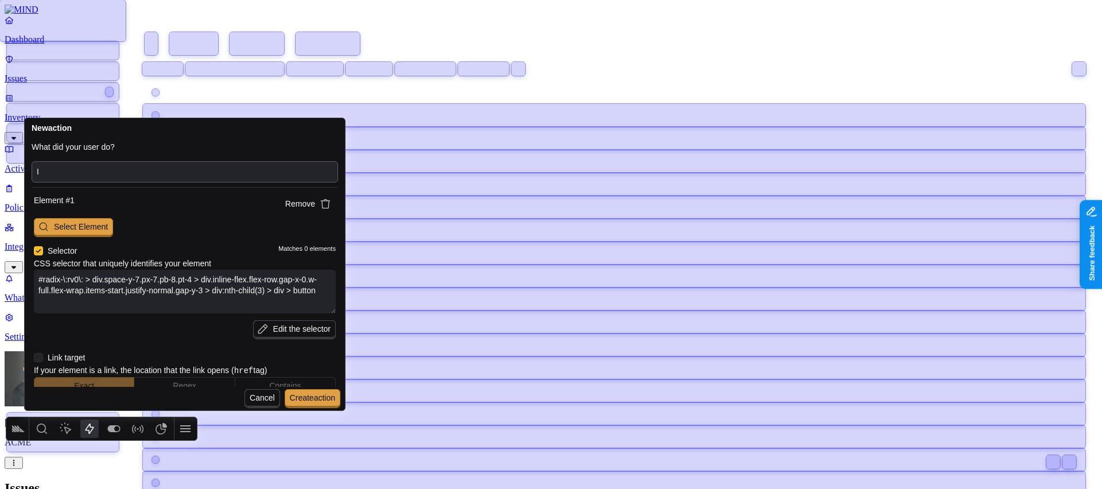
type input "Is"
type textarea "x"
type input "Iss"
type textarea "x"
type input "Issu"
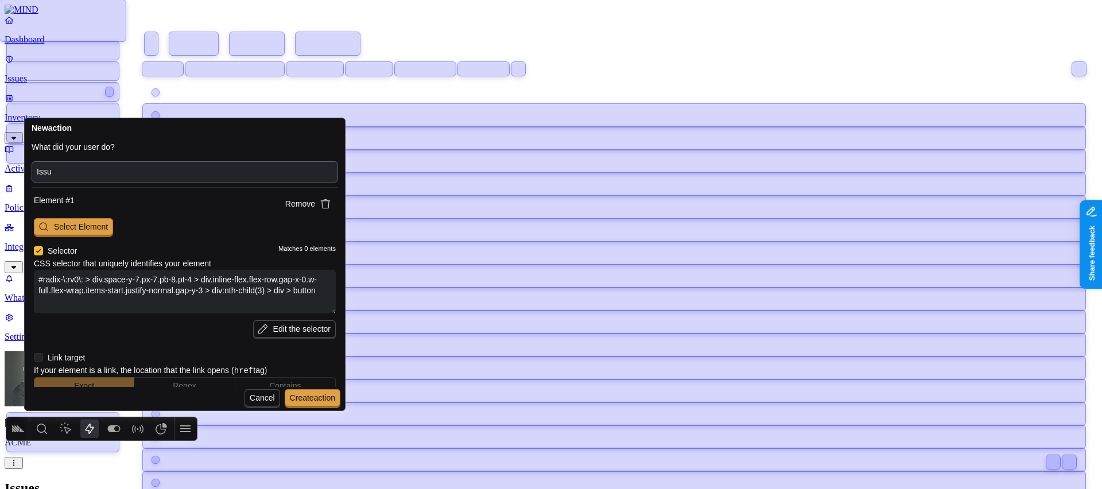
type textarea "x"
type input "Issue"
type textarea "x"
type input "Issue"
type textarea "x"
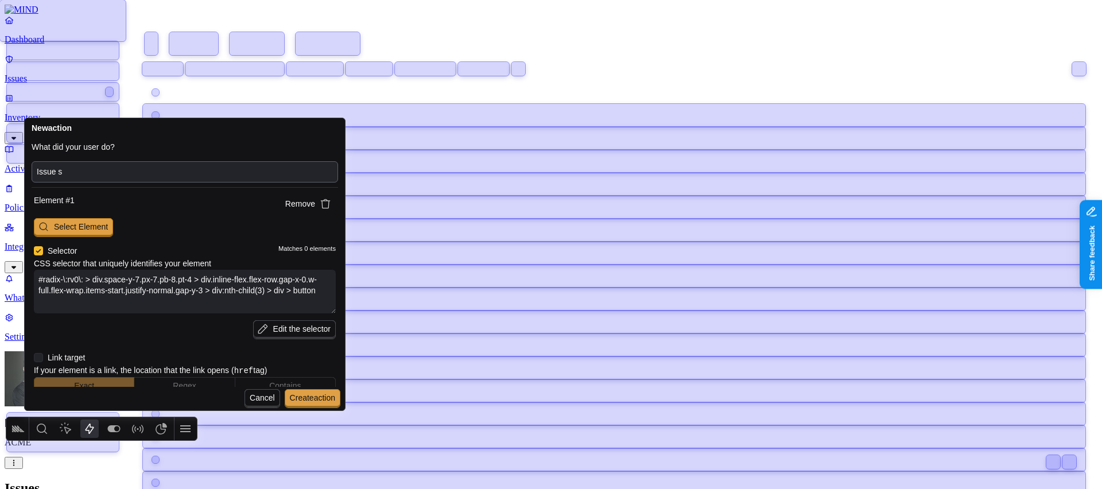
type input "Issue st"
type textarea "x"
type input "Issue sta"
type textarea "x"
type input "Issue stat"
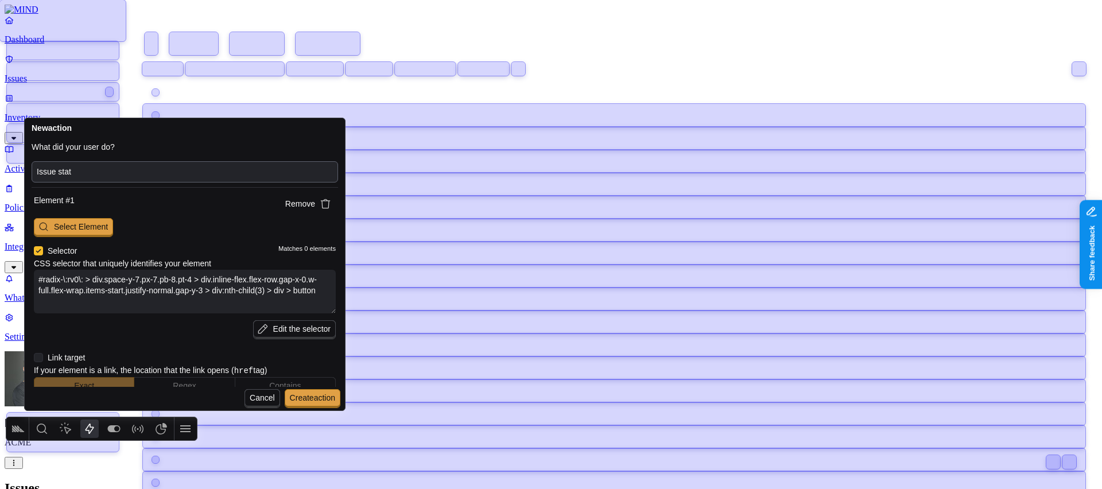
type textarea "x"
type input "Issue statu"
type textarea "x"
type input "Issue status"
type textarea "x"
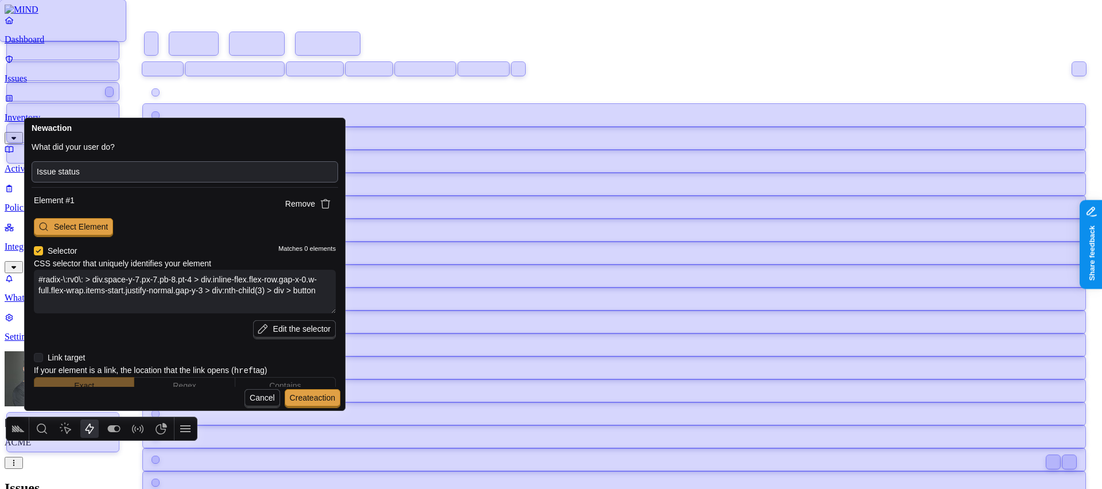
type input "Issue status c"
type textarea "x"
type input "Issue status ch"
type textarea "x"
type input "Issue status cha"
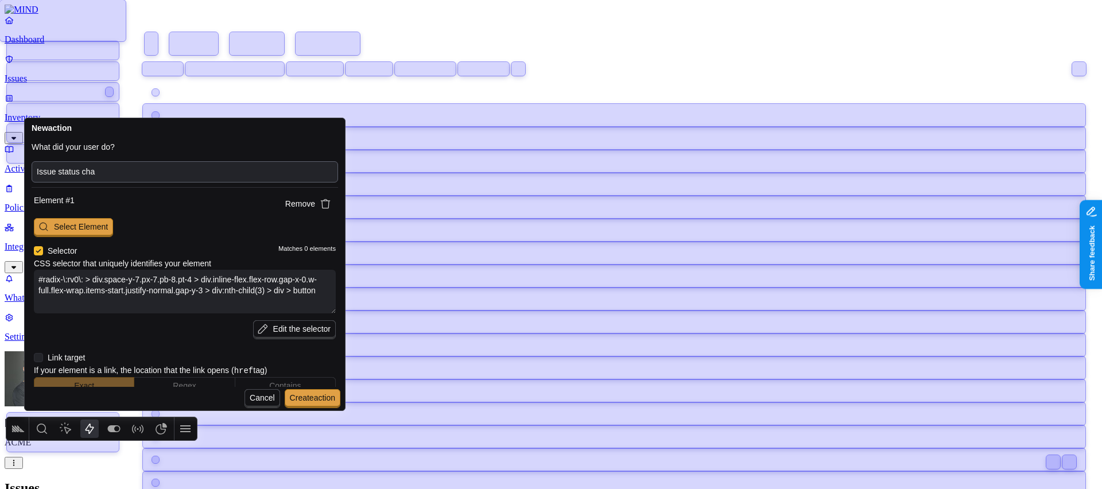
type textarea "x"
type input "Issue status chan"
type textarea "x"
type input "Issue status chang"
type textarea "x"
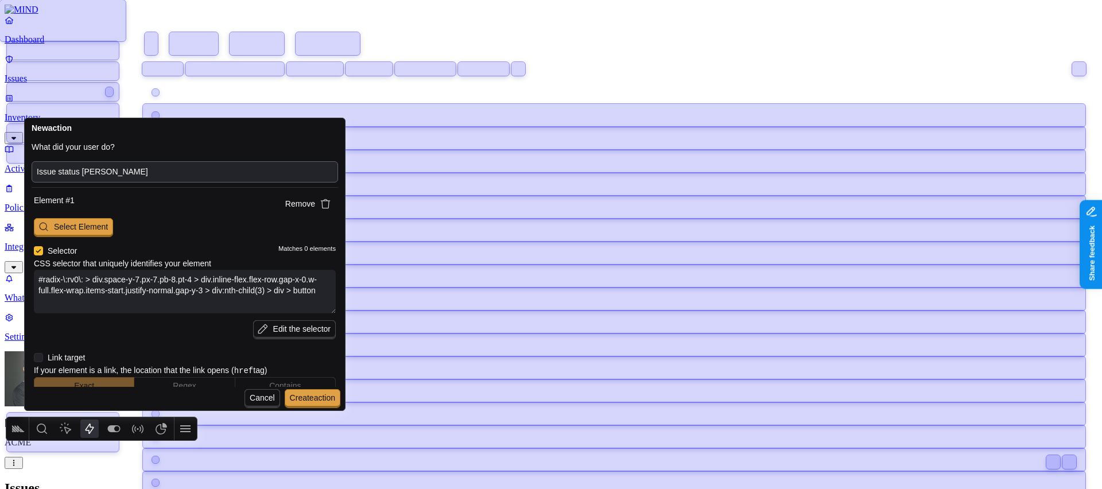
type input "Issue status change"
type textarea "x"
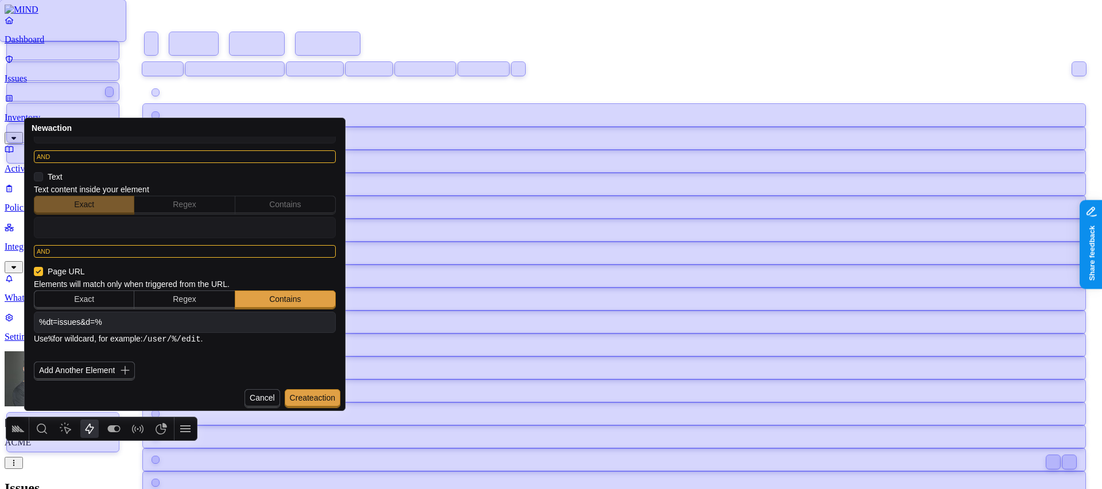
type input "Issue status changed"
click at [310, 397] on span "Create action" at bounding box center [312, 397] width 45 height 9
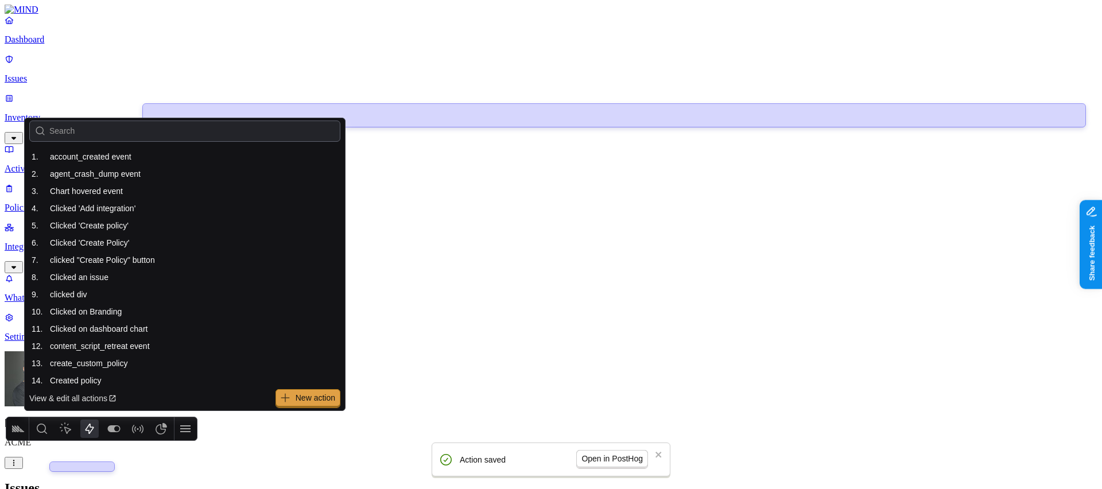
click at [585, 480] on div "Issues" at bounding box center [551, 487] width 1093 height 15
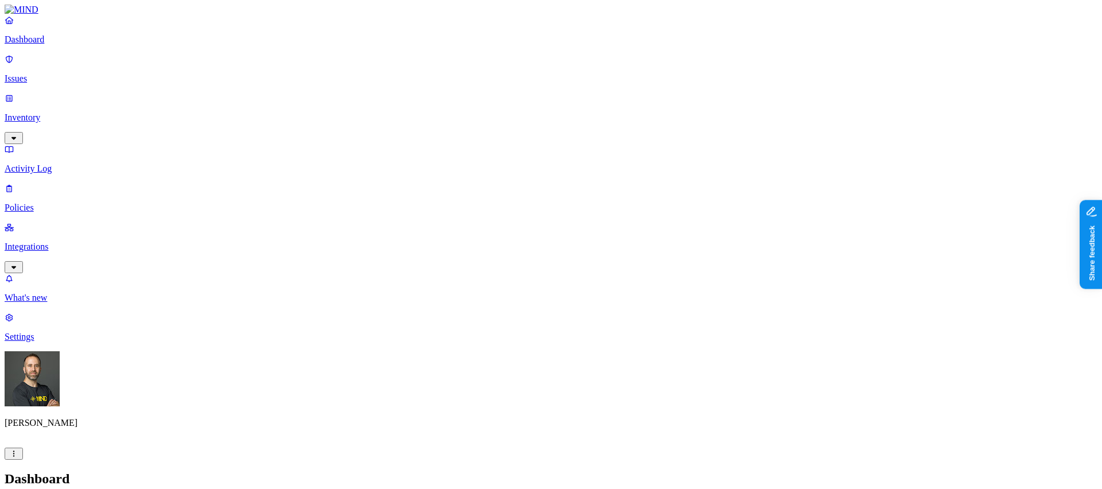
click at [73, 73] on p "Issues" at bounding box center [551, 78] width 1093 height 10
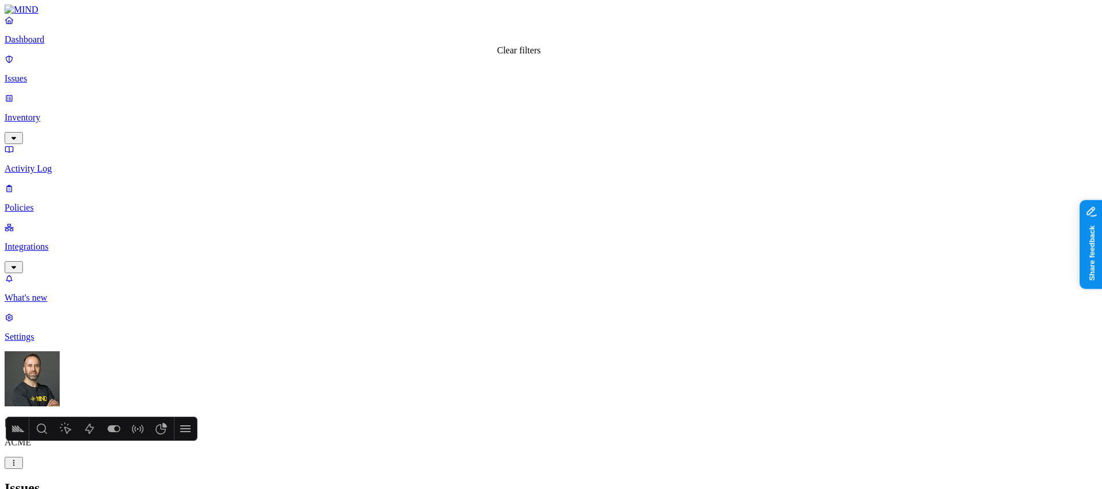
click at [110, 475] on html "Dashboard Issues Inventory Activity Log Policies Integrations What's new 1 Sett…" at bounding box center [551, 494] width 1102 height 988
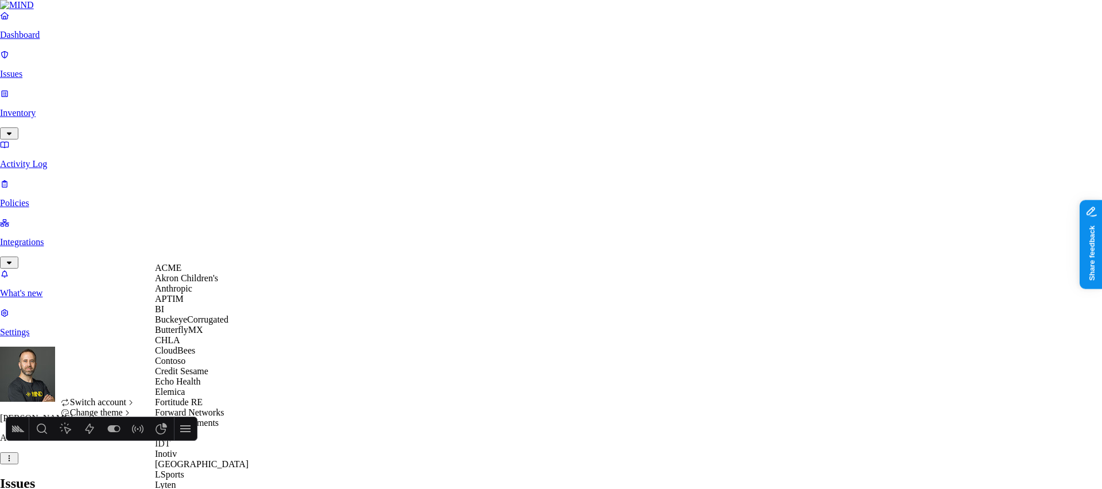
click at [216, 304] on div "APTIM" at bounding box center [210, 299] width 111 height 10
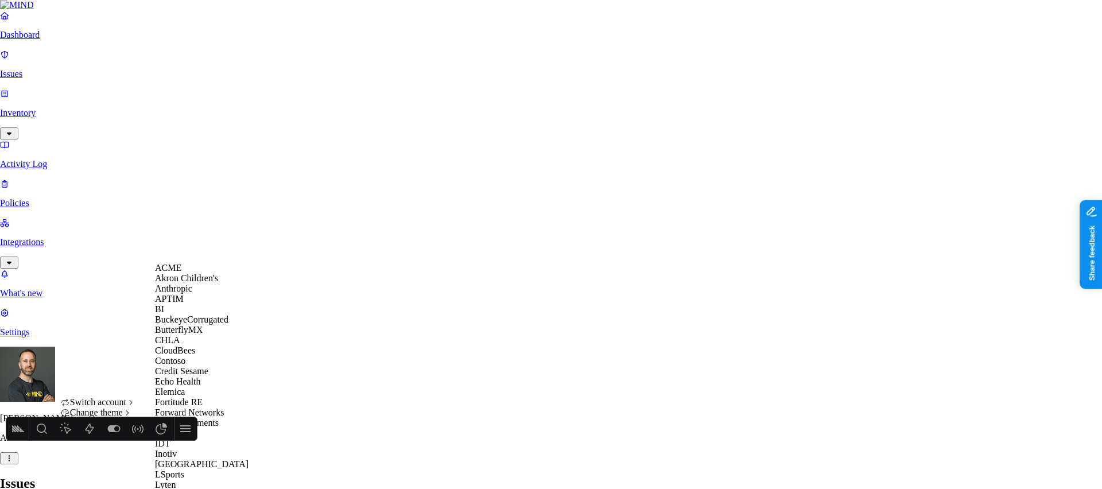
click at [185, 273] on div "ACME" at bounding box center [210, 268] width 111 height 10
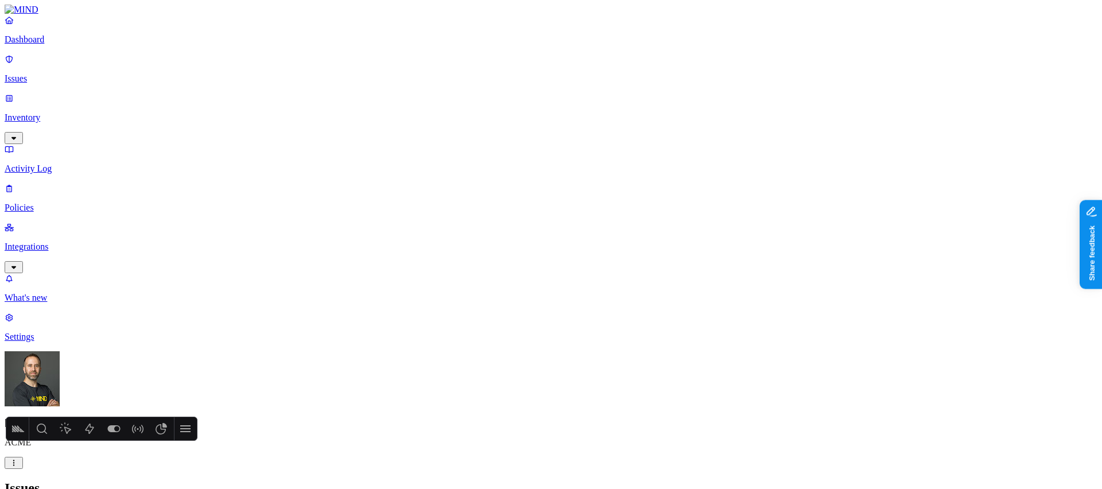
click at [110, 473] on html "Dashboard Issues Inventory Activity Log Policies Integrations What's new 1 Sett…" at bounding box center [551, 322] width 1102 height 644
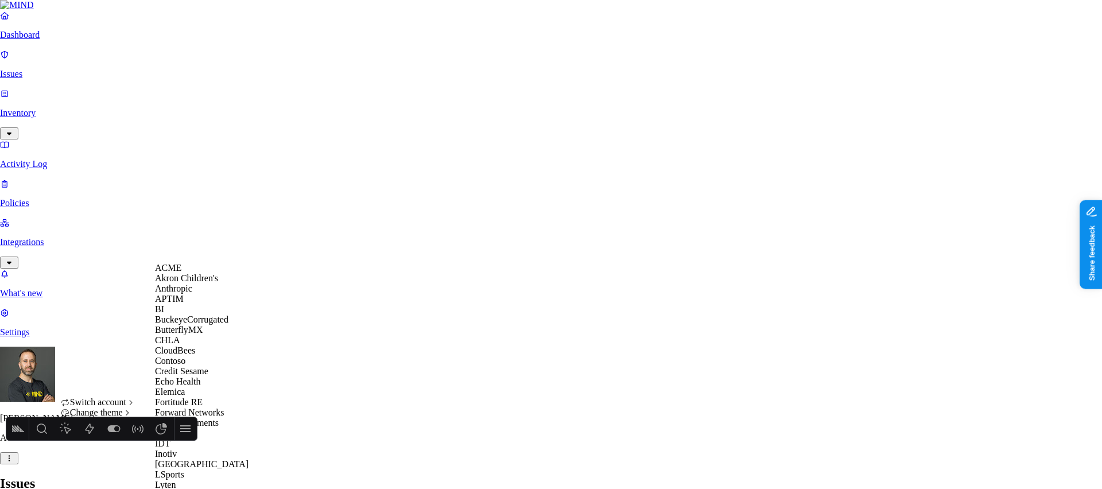
click at [201, 304] on div "APTIM" at bounding box center [210, 299] width 111 height 10
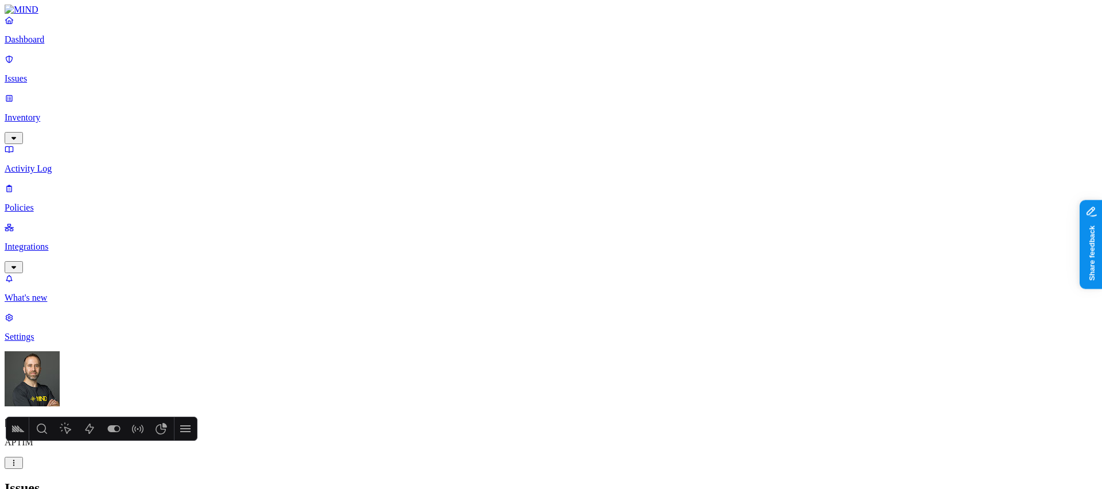
click at [442, 480] on h2 "Issues" at bounding box center [551, 487] width 1093 height 15
click at [182, 426] on icon at bounding box center [185, 429] width 14 height 14
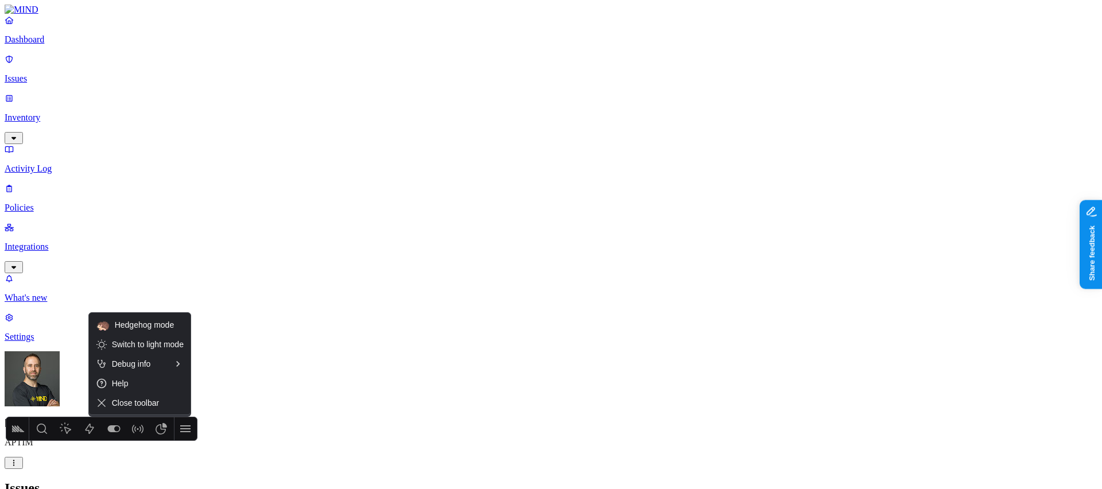
click at [163, 405] on span "Close toolbar" at bounding box center [148, 402] width 72 height 9
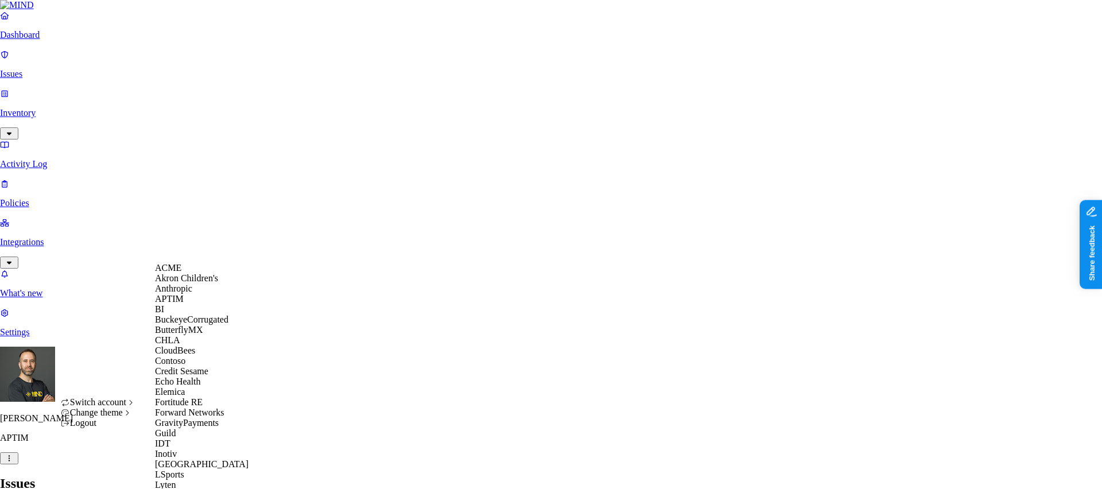
click at [200, 273] on div "ACME" at bounding box center [210, 268] width 111 height 10
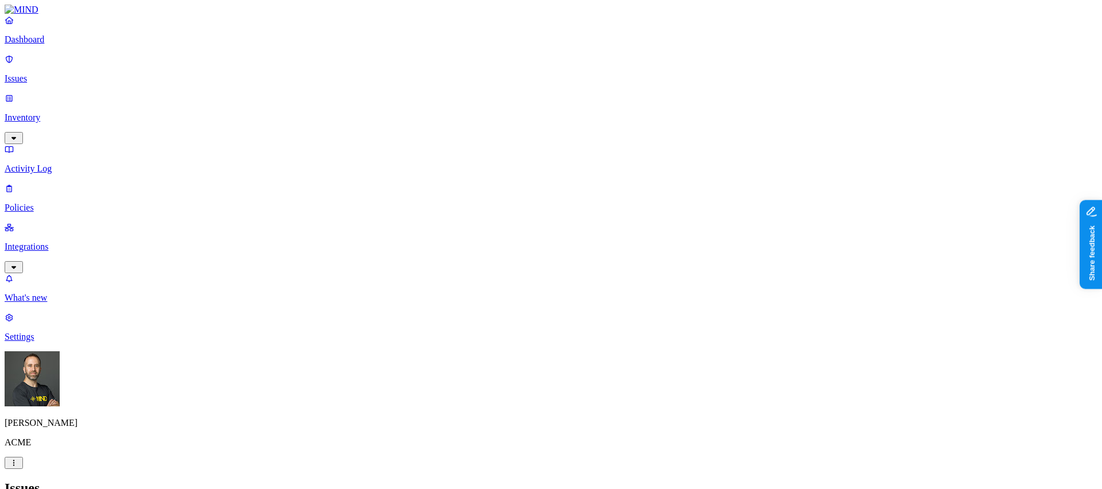
click at [111, 469] on html "Dashboard Issues Inventory Activity Log Policies Integrations What's new 1 Sett…" at bounding box center [551, 494] width 1102 height 988
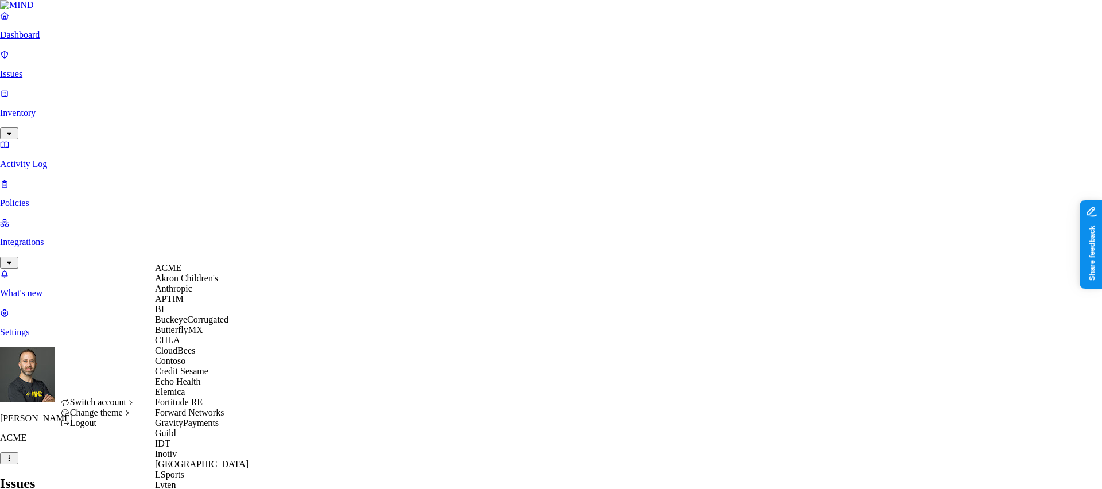
click at [535, 50] on html "Dashboard Issues Inventory Activity Log Policies Integrations What's new 1 Sett…" at bounding box center [551, 492] width 1102 height 984
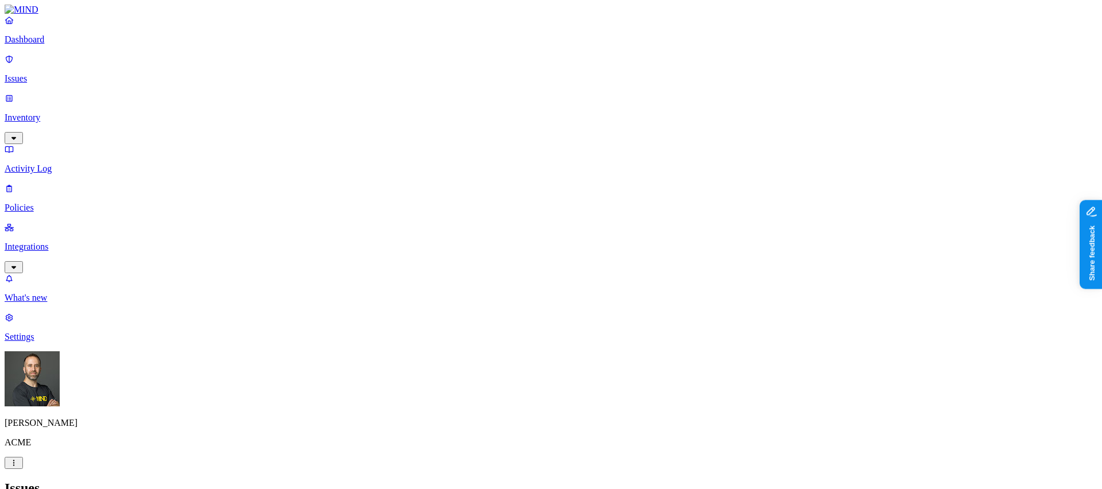
drag, startPoint x: 355, startPoint y: 108, endPoint x: 297, endPoint y: -83, distance: 200.2
click at [297, 0] on html "Dashboard Issues Inventory Activity Log Policies Integrations What's new 1 Sett…" at bounding box center [551, 322] width 1102 height 644
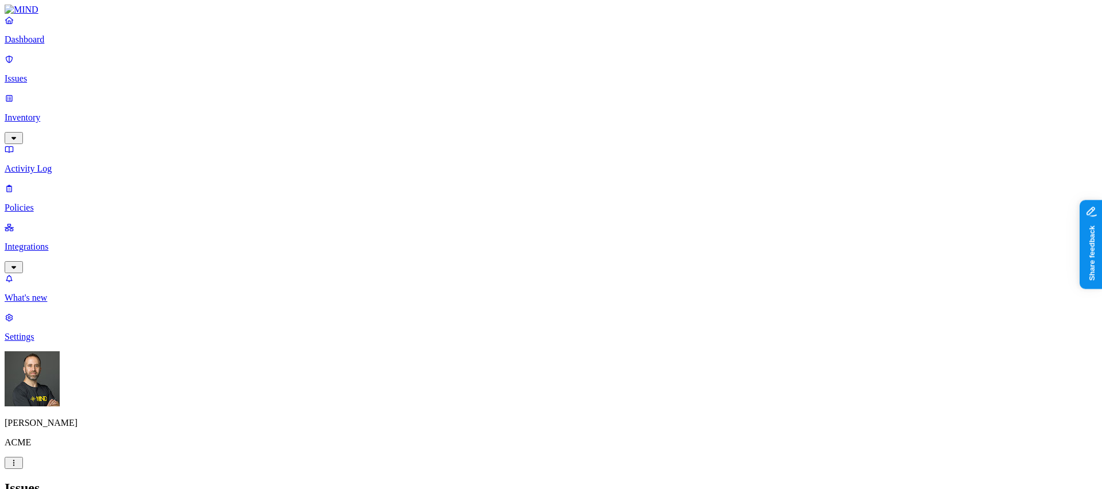
click at [116, 472] on html "Dashboard Issues Inventory Activity Log Policies Integrations What's new 1 Sett…" at bounding box center [551, 322] width 1102 height 644
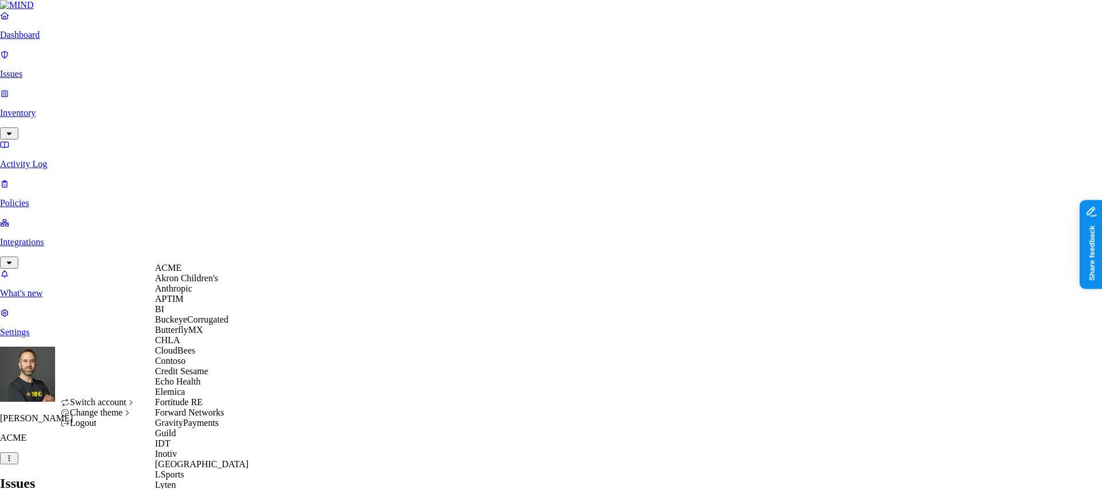
click at [195, 304] on div "APTIM" at bounding box center [210, 299] width 111 height 10
